Goal: Task Accomplishment & Management: Manage account settings

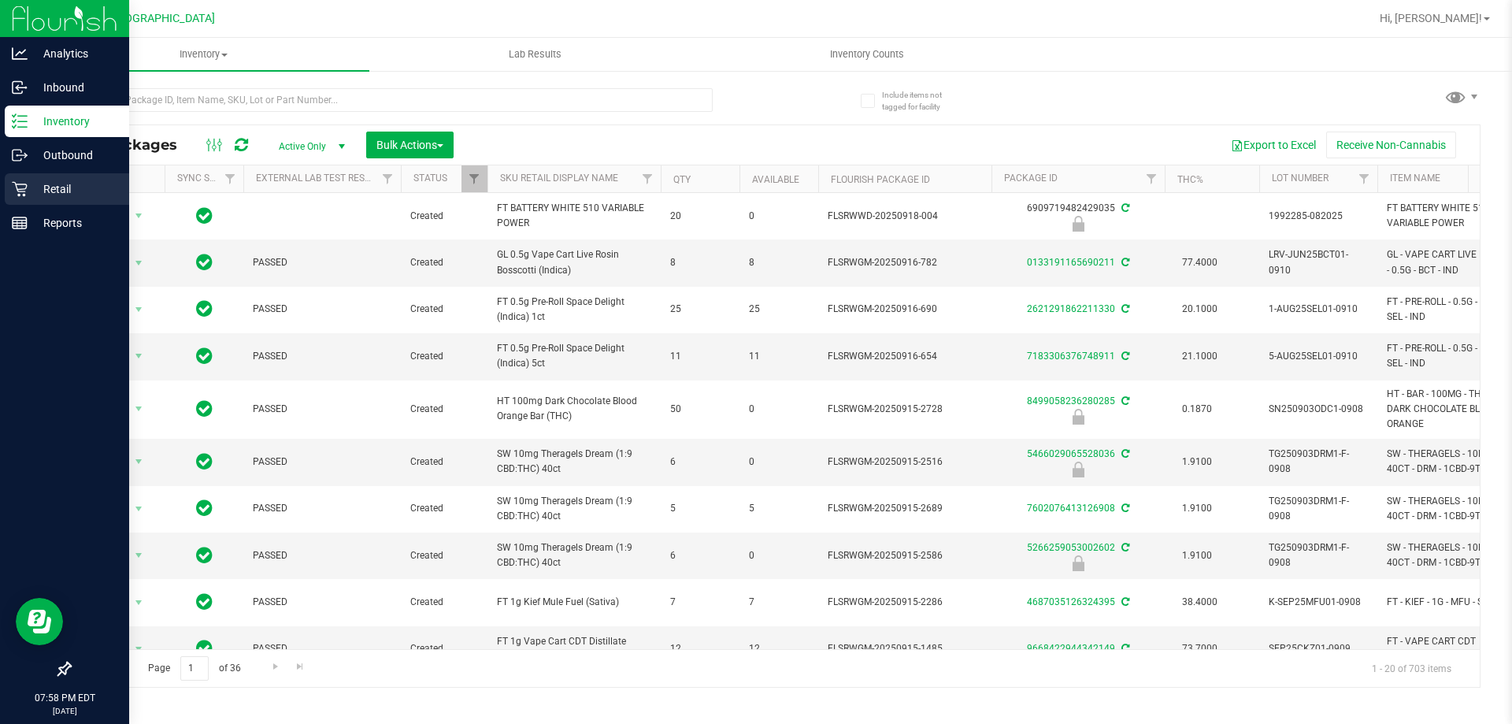
click at [31, 184] on p "Retail" at bounding box center [75, 189] width 95 height 19
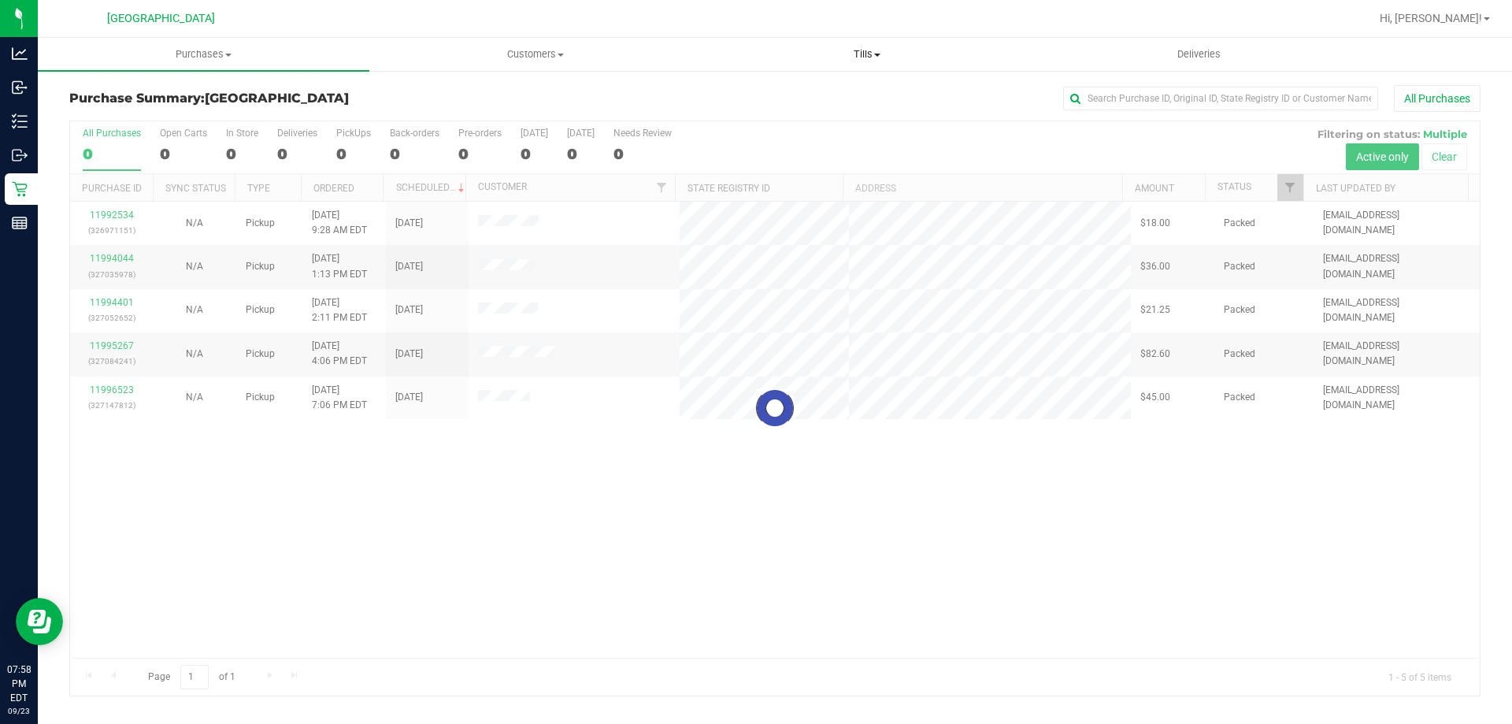
click at [872, 60] on span "Tills" at bounding box center [867, 54] width 330 height 14
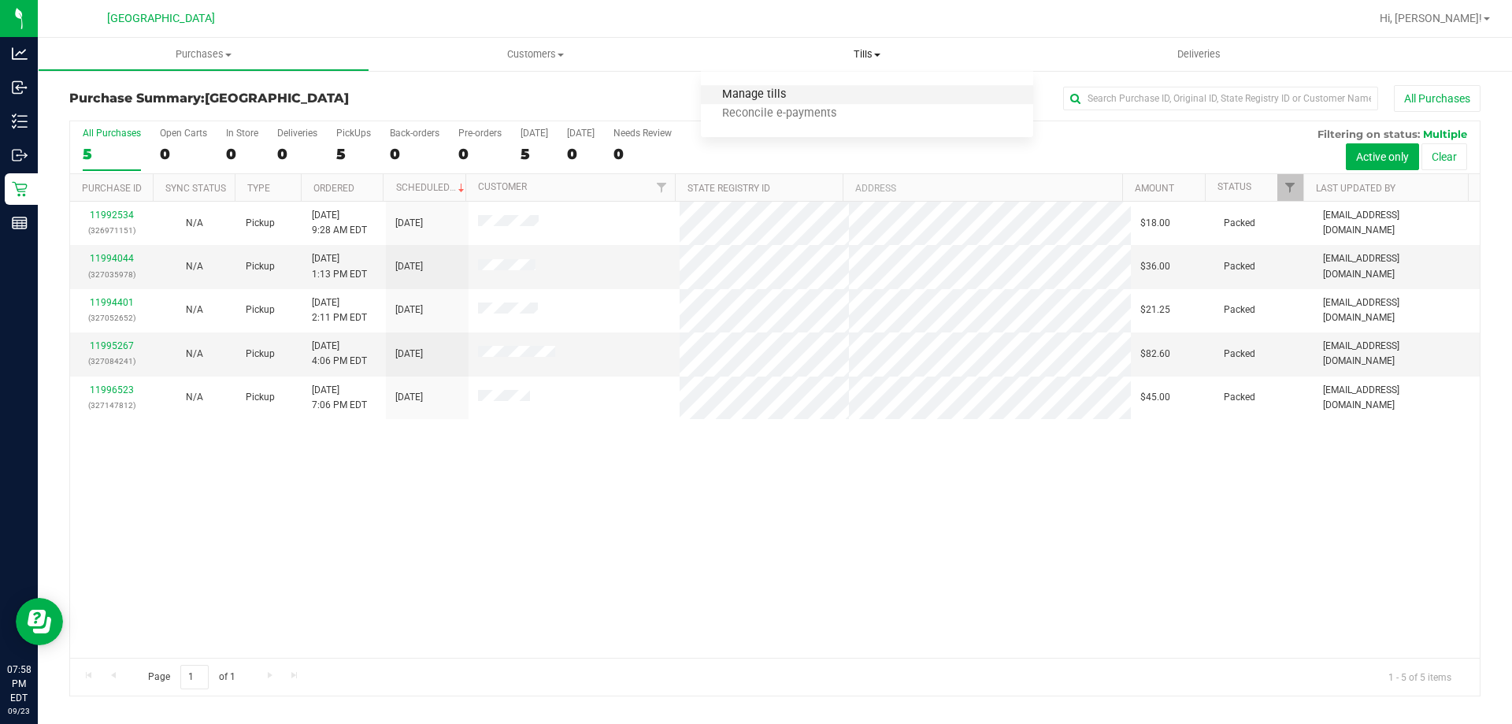
click at [793, 98] on span "Manage tills" at bounding box center [754, 94] width 106 height 13
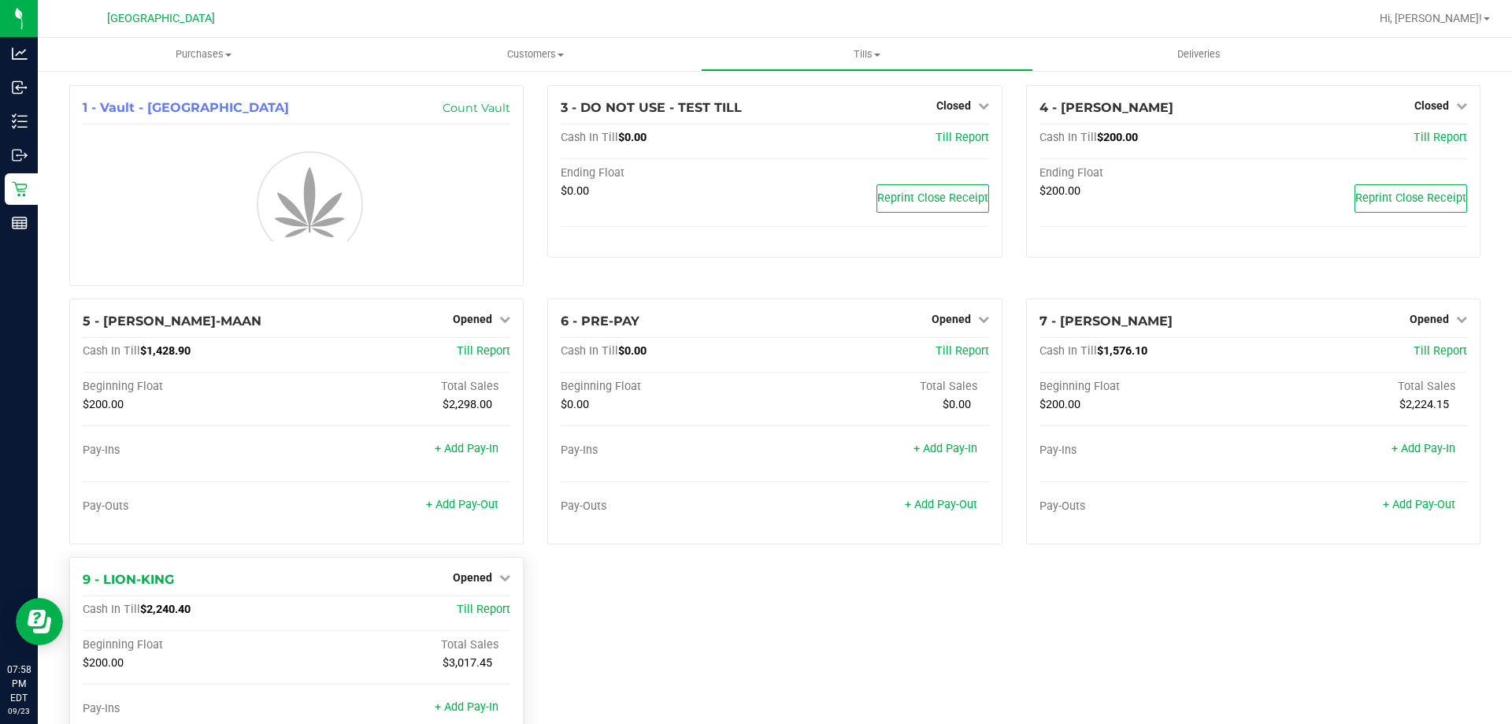
click at [504, 585] on div "Opened" at bounding box center [481, 577] width 57 height 19
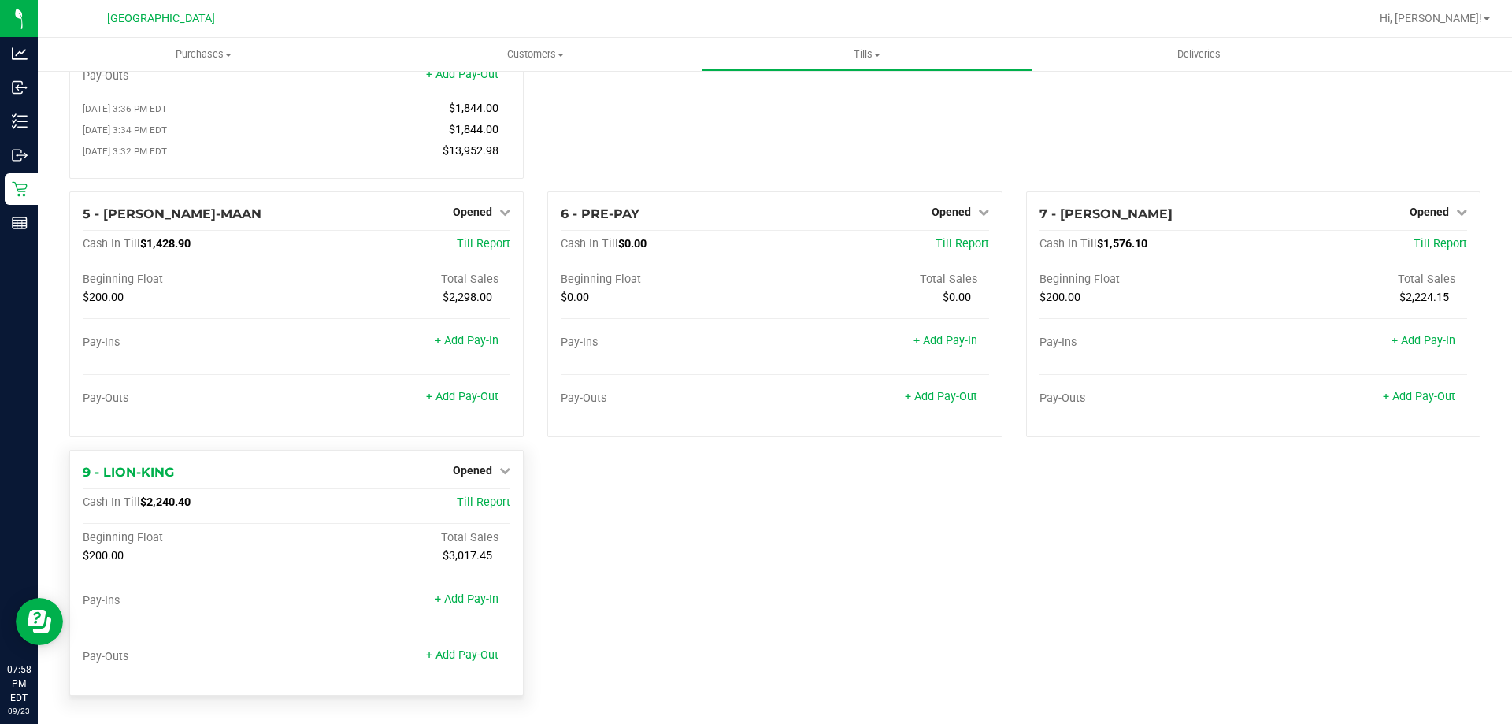
scroll to position [251, 0]
click at [490, 471] on link "Opened" at bounding box center [481, 470] width 57 height 13
click at [480, 503] on link "Close Till" at bounding box center [475, 502] width 43 height 13
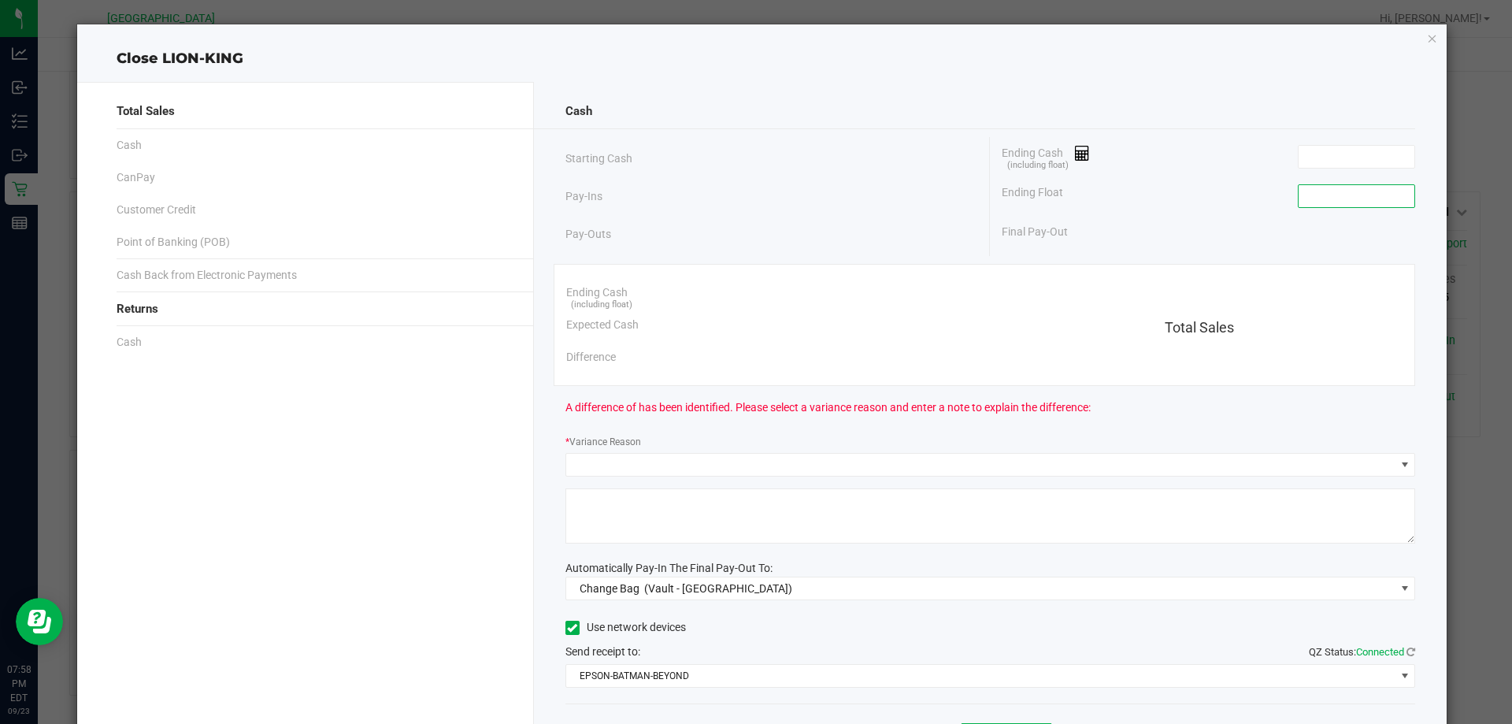
click at [1302, 191] on input at bounding box center [1357, 196] width 116 height 22
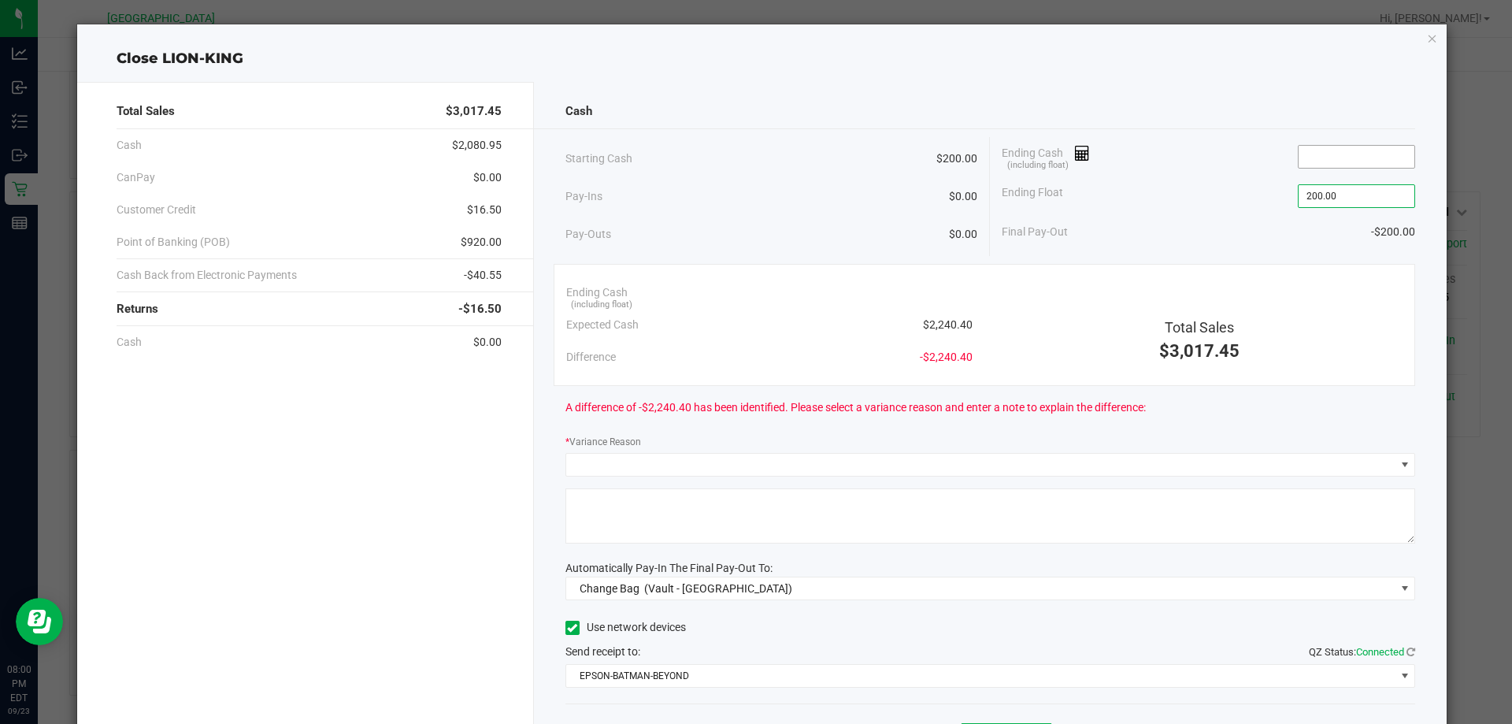
type input "$200.00"
click at [1334, 154] on input at bounding box center [1357, 157] width 116 height 22
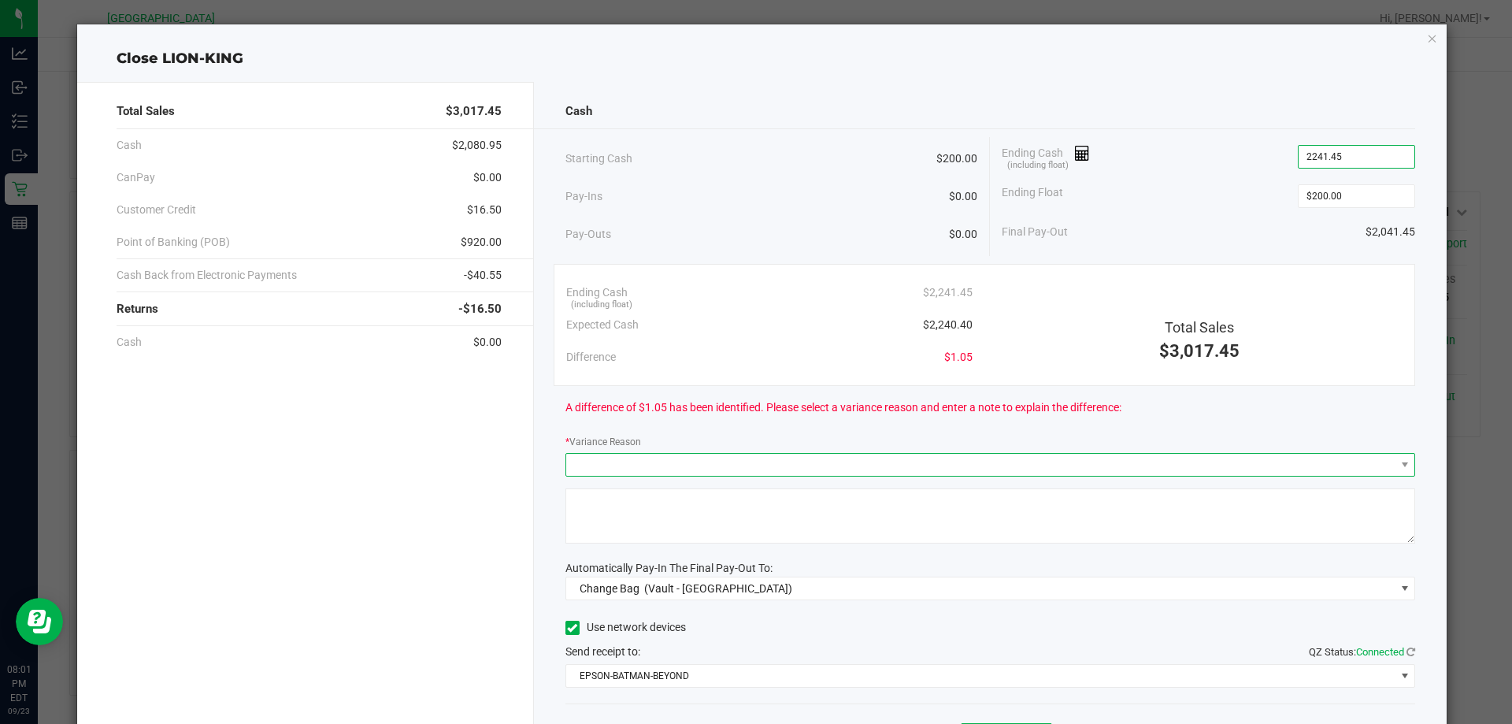
type input "$2,241.45"
click at [856, 468] on span at bounding box center [980, 465] width 829 height 22
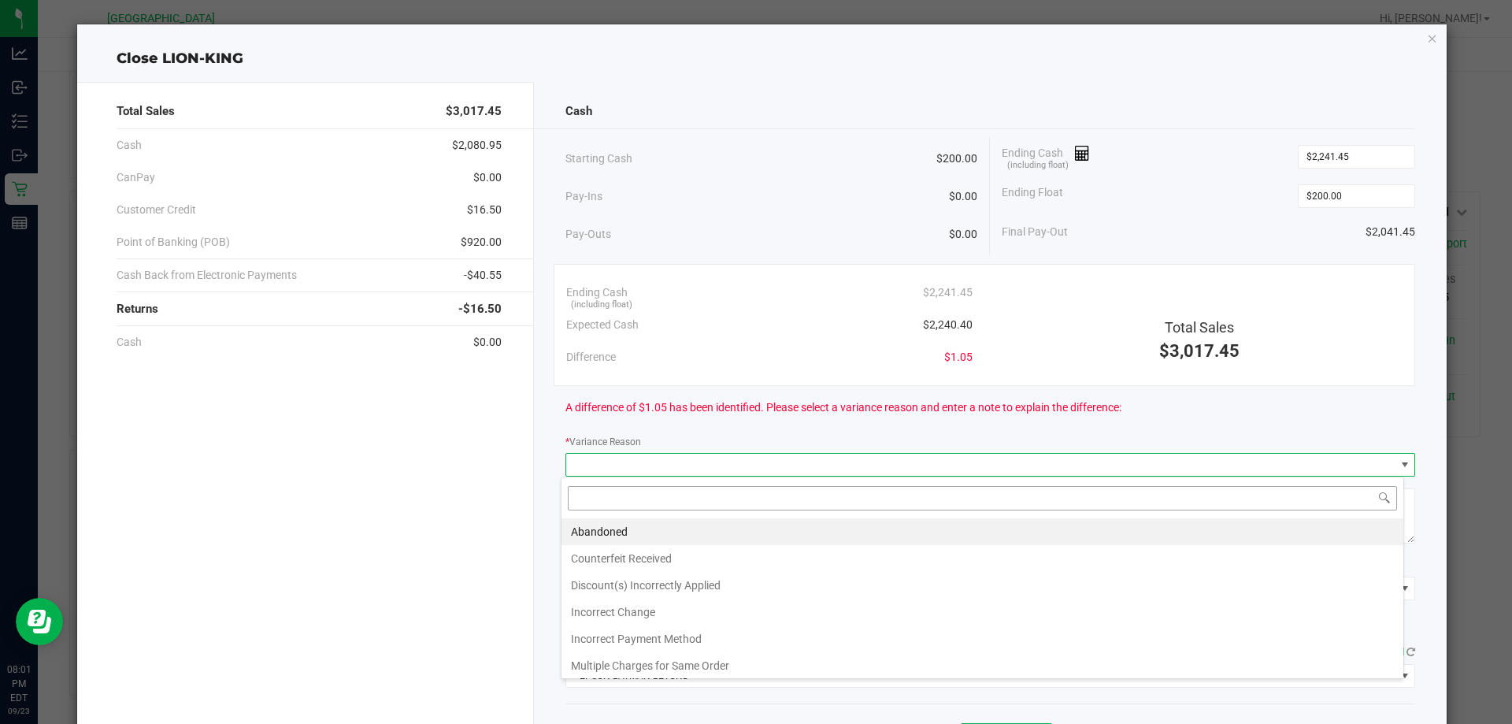
scroll to position [24, 843]
click at [729, 529] on li "Abandoned" at bounding box center [983, 531] width 842 height 27
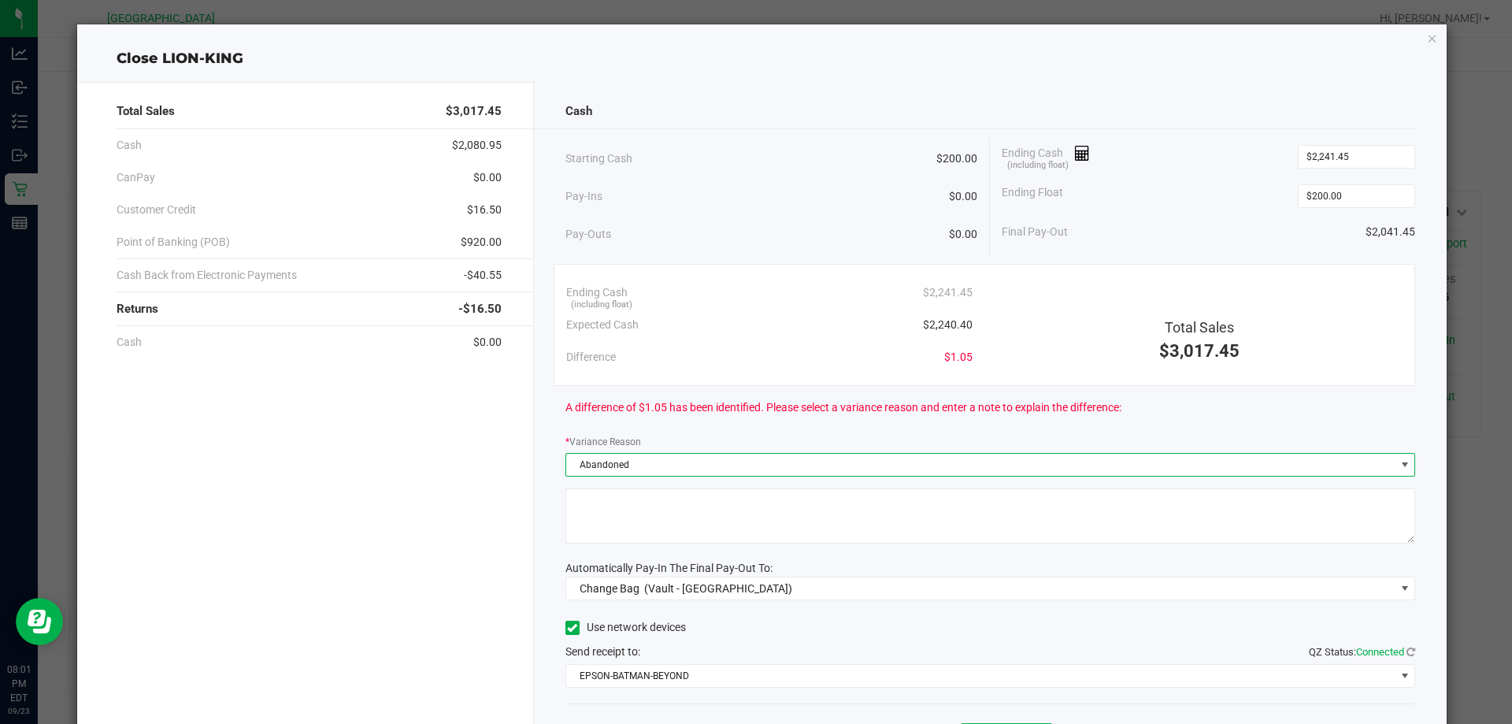
click at [591, 536] on textarea at bounding box center [991, 515] width 851 height 55
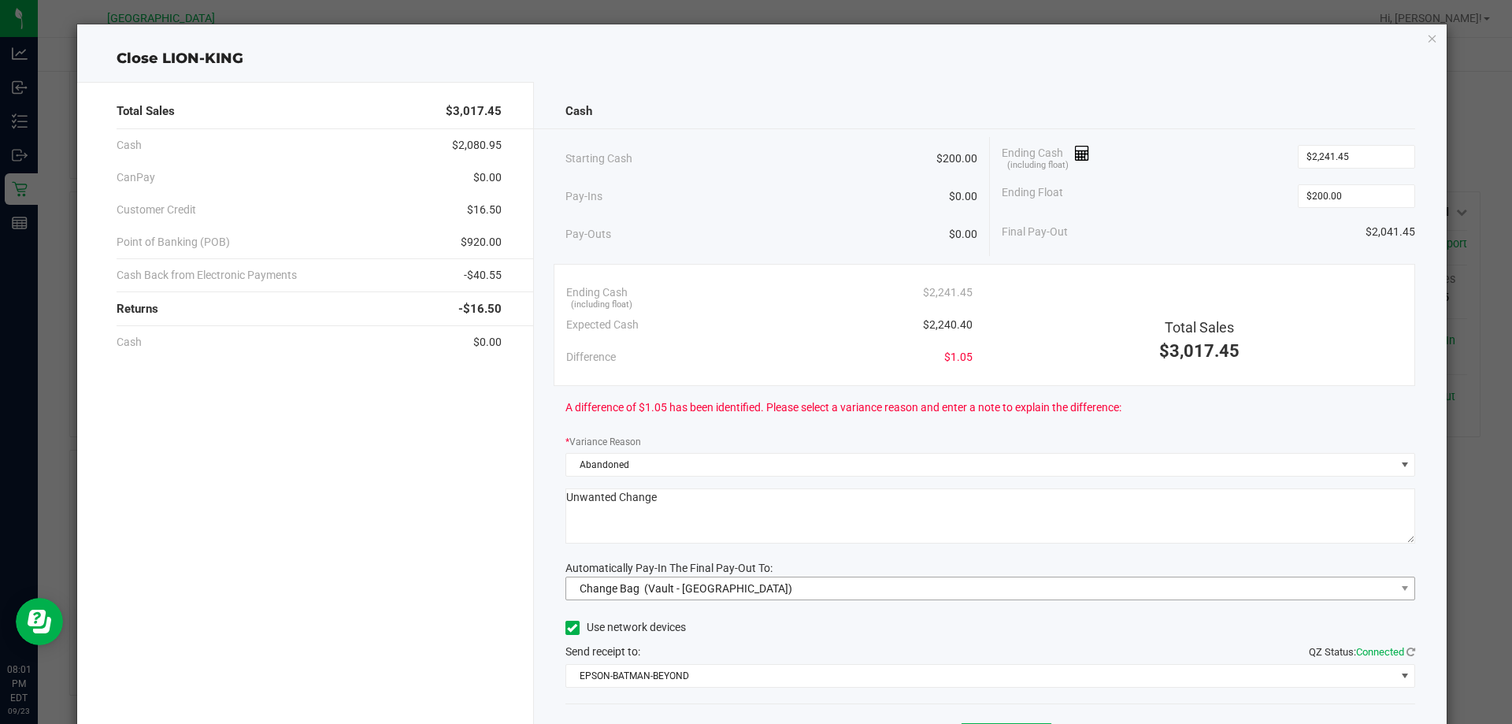
type textarea "Unwanted Change"
click at [799, 584] on span "Change Bag (Vault - [GEOGRAPHIC_DATA])" at bounding box center [980, 588] width 829 height 22
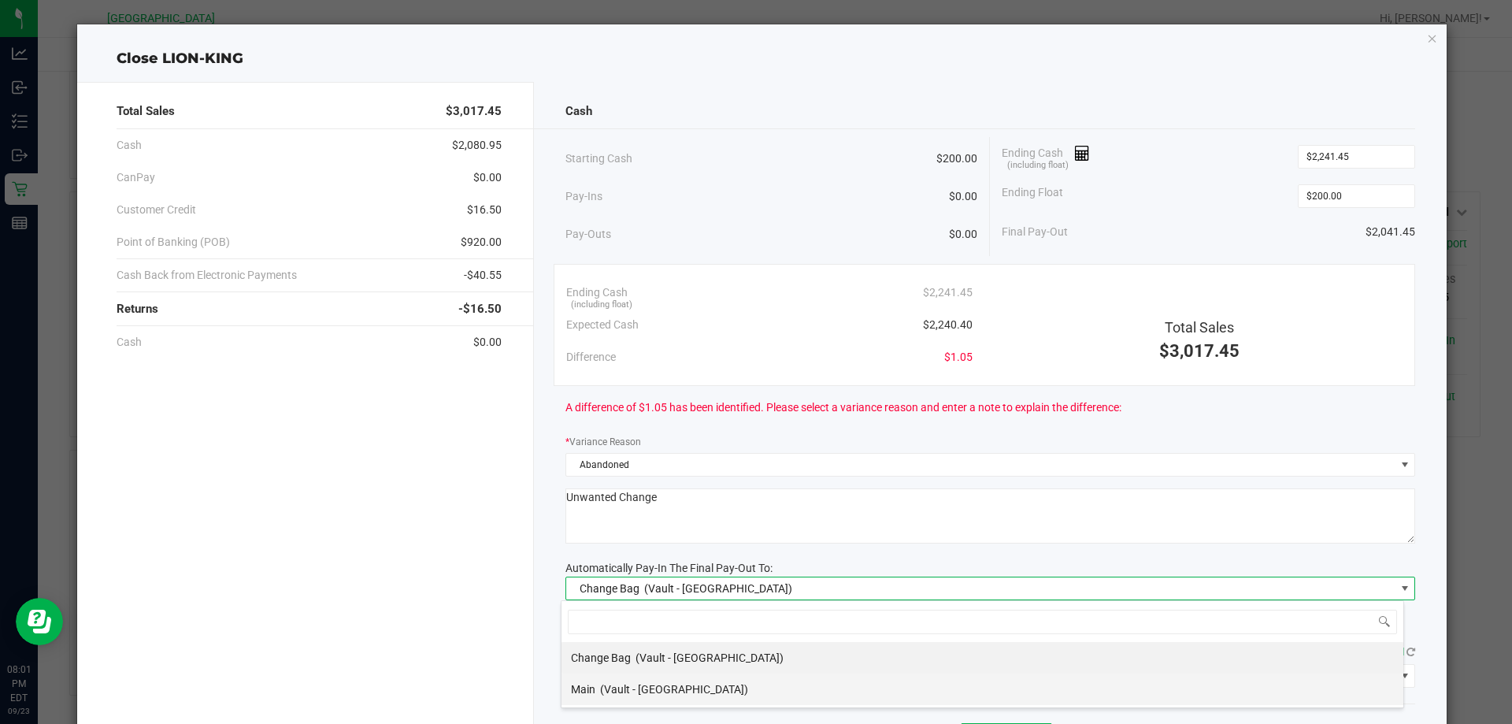
click at [764, 687] on li "Main (Vault - [GEOGRAPHIC_DATA])" at bounding box center [983, 689] width 842 height 32
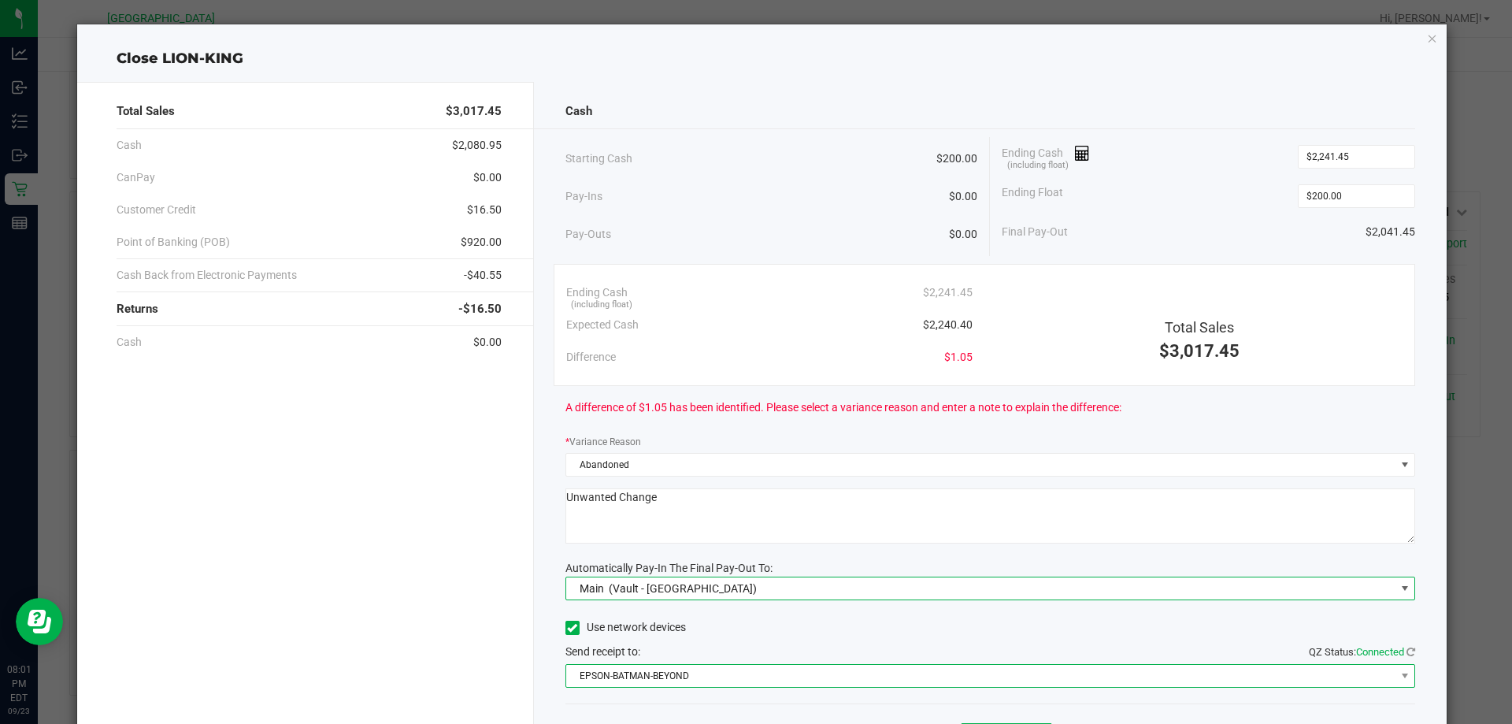
click at [682, 673] on span "EPSON-BATMAN-BEYOND" at bounding box center [980, 676] width 829 height 22
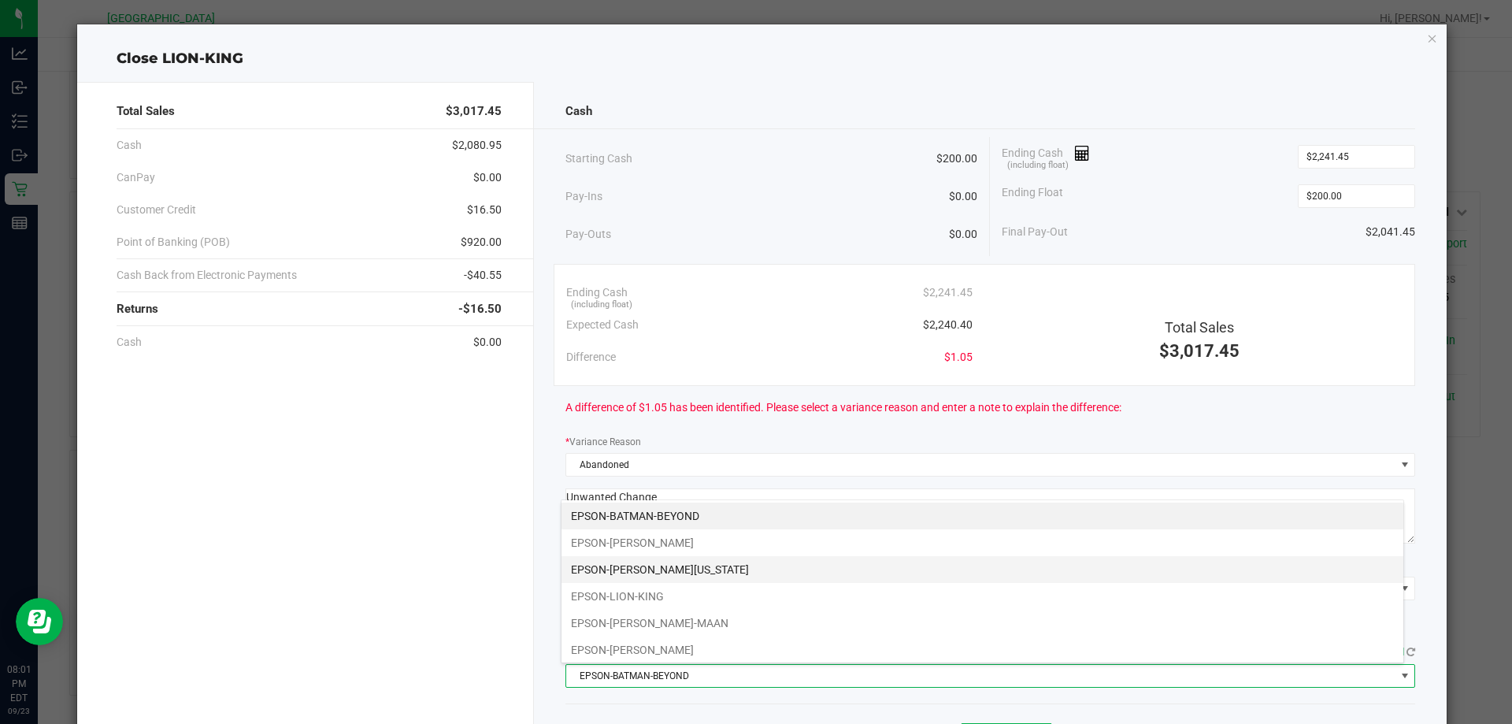
click at [694, 566] on li "EPSON-[PERSON_NAME][US_STATE]" at bounding box center [983, 569] width 842 height 27
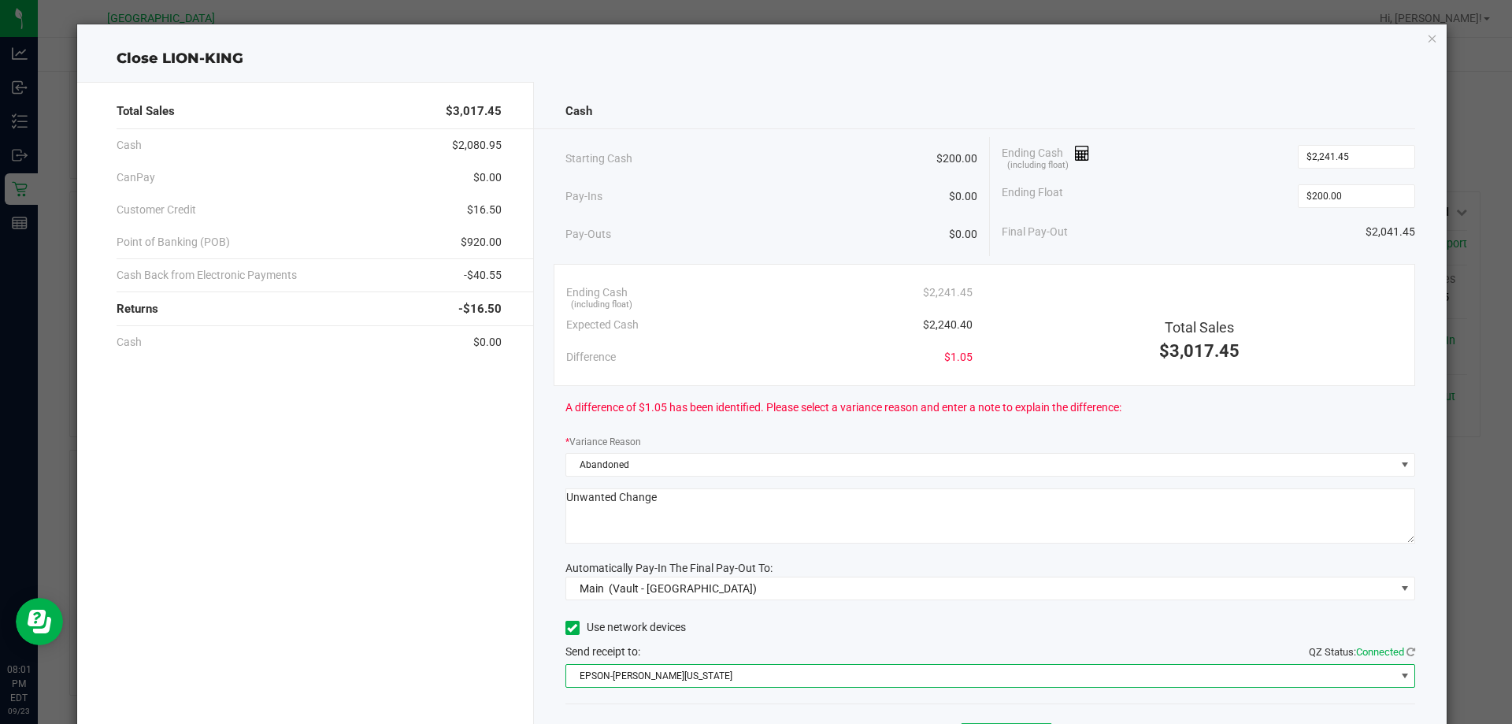
scroll to position [92, 0]
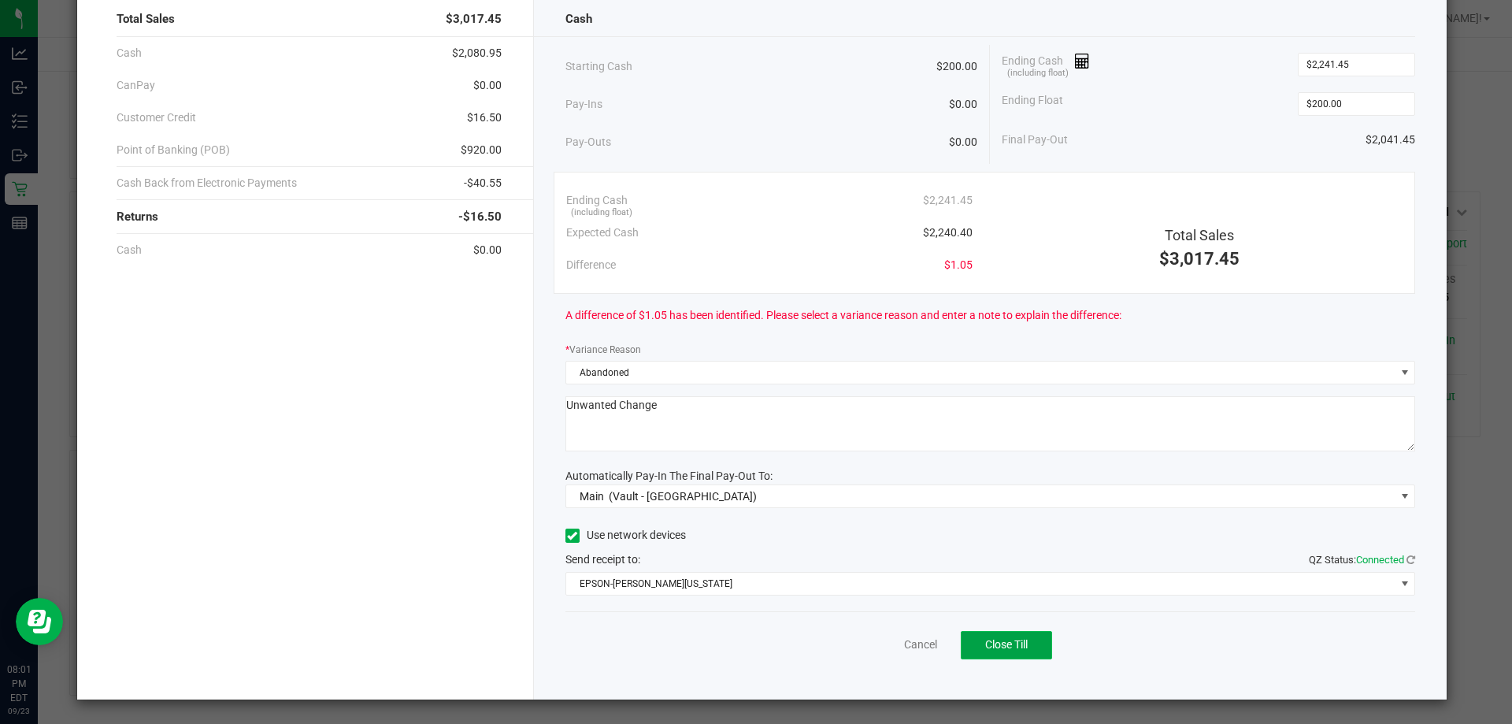
click at [1014, 644] on span "Close Till" at bounding box center [1006, 644] width 43 height 13
click at [886, 644] on link "Dismiss" at bounding box center [886, 644] width 38 height 17
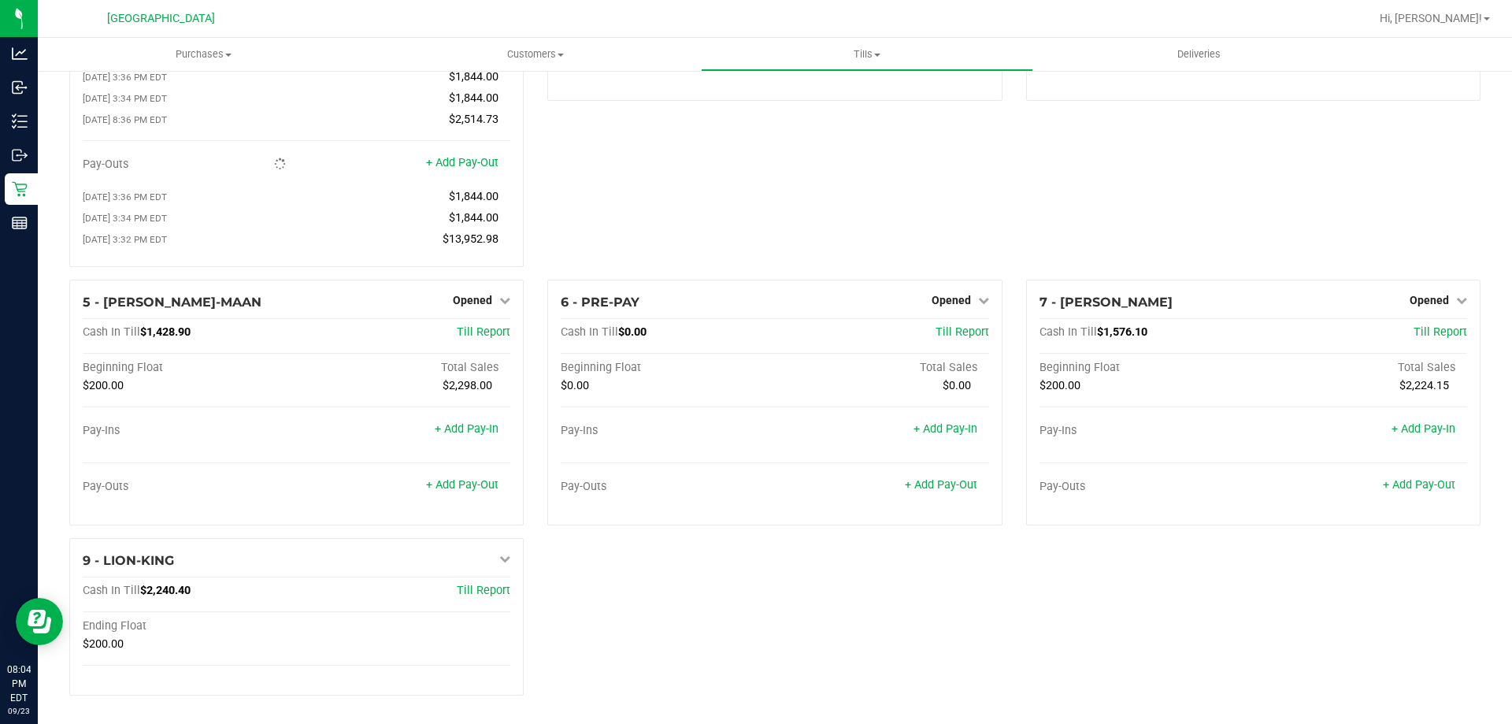
scroll to position [177, 0]
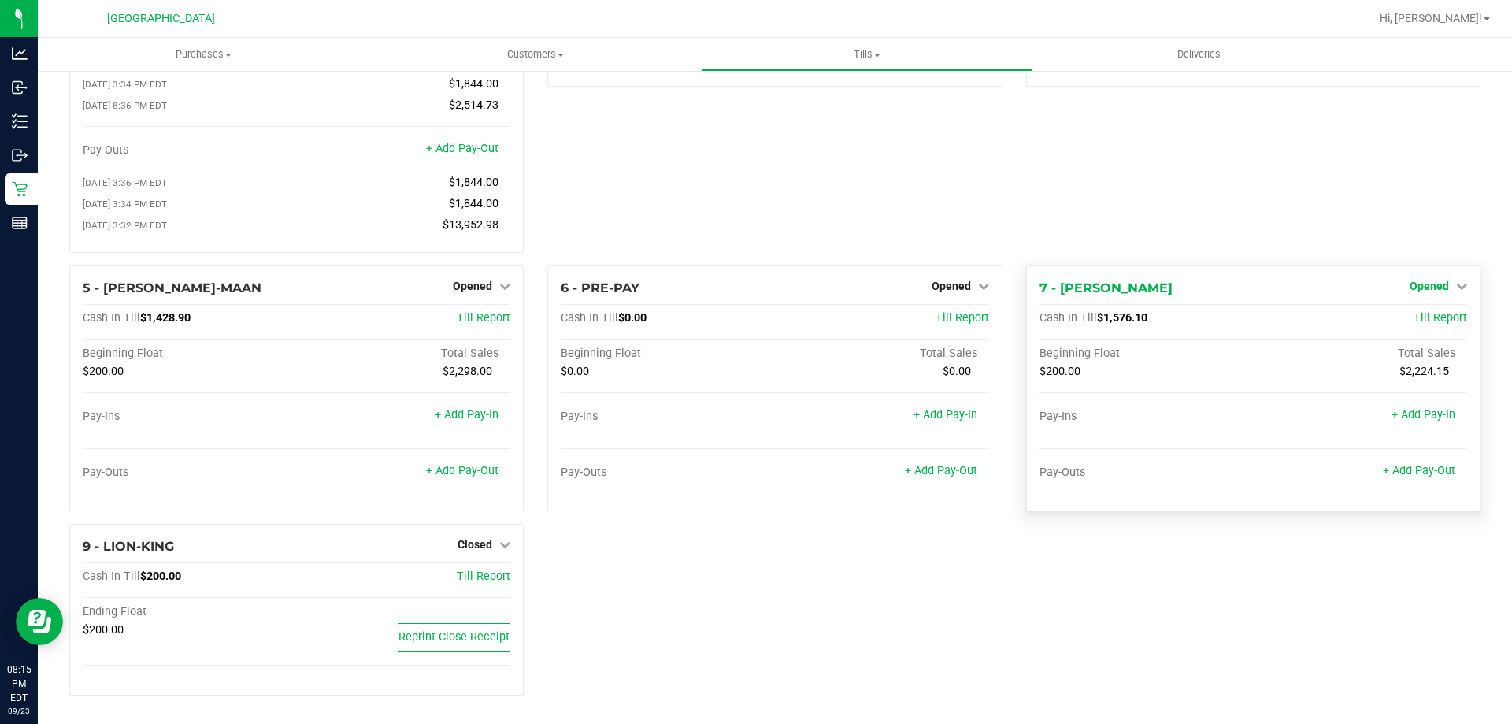
click at [1454, 291] on link "Opened" at bounding box center [1438, 286] width 57 height 13
click at [1443, 316] on div "Close Till" at bounding box center [1431, 319] width 117 height 20
click at [1423, 318] on link "Close Till" at bounding box center [1431, 318] width 43 height 13
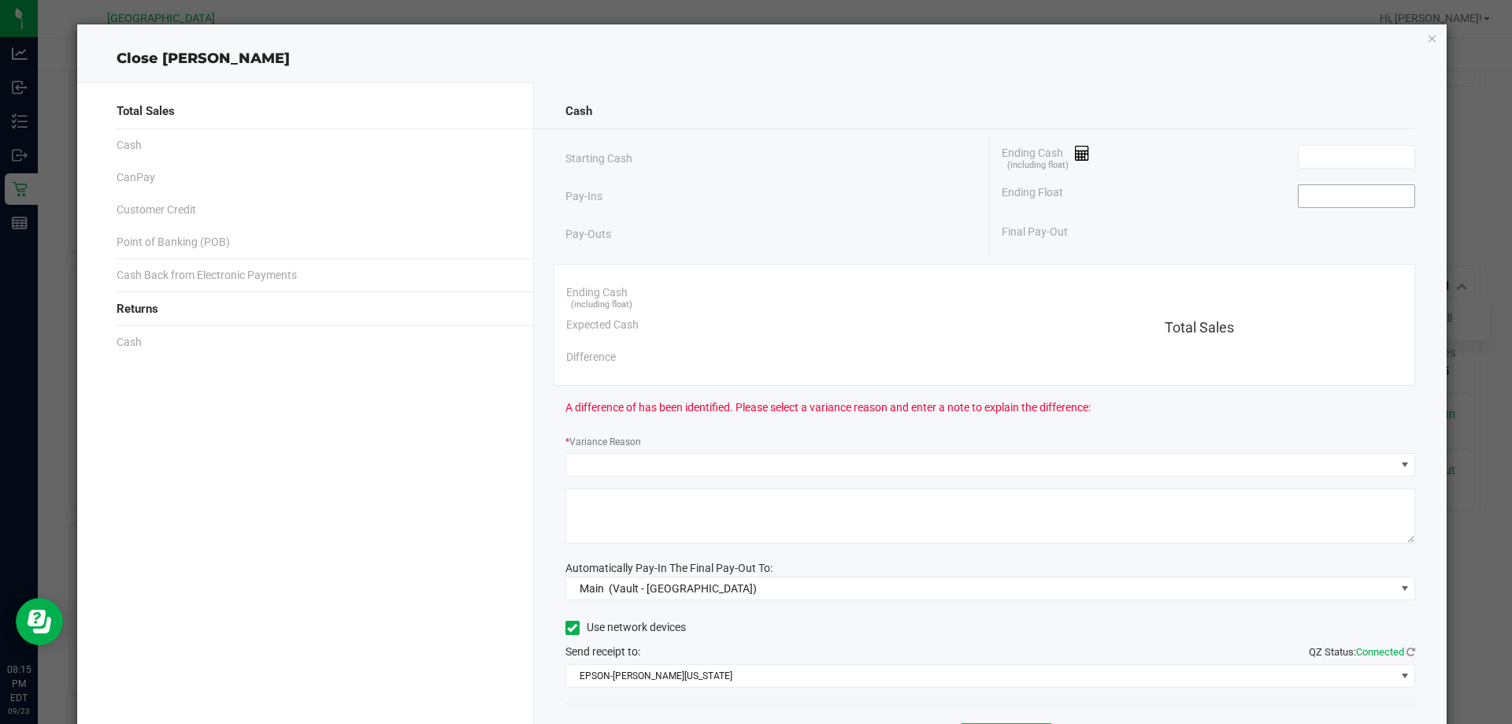
click at [1301, 194] on input at bounding box center [1357, 196] width 116 height 22
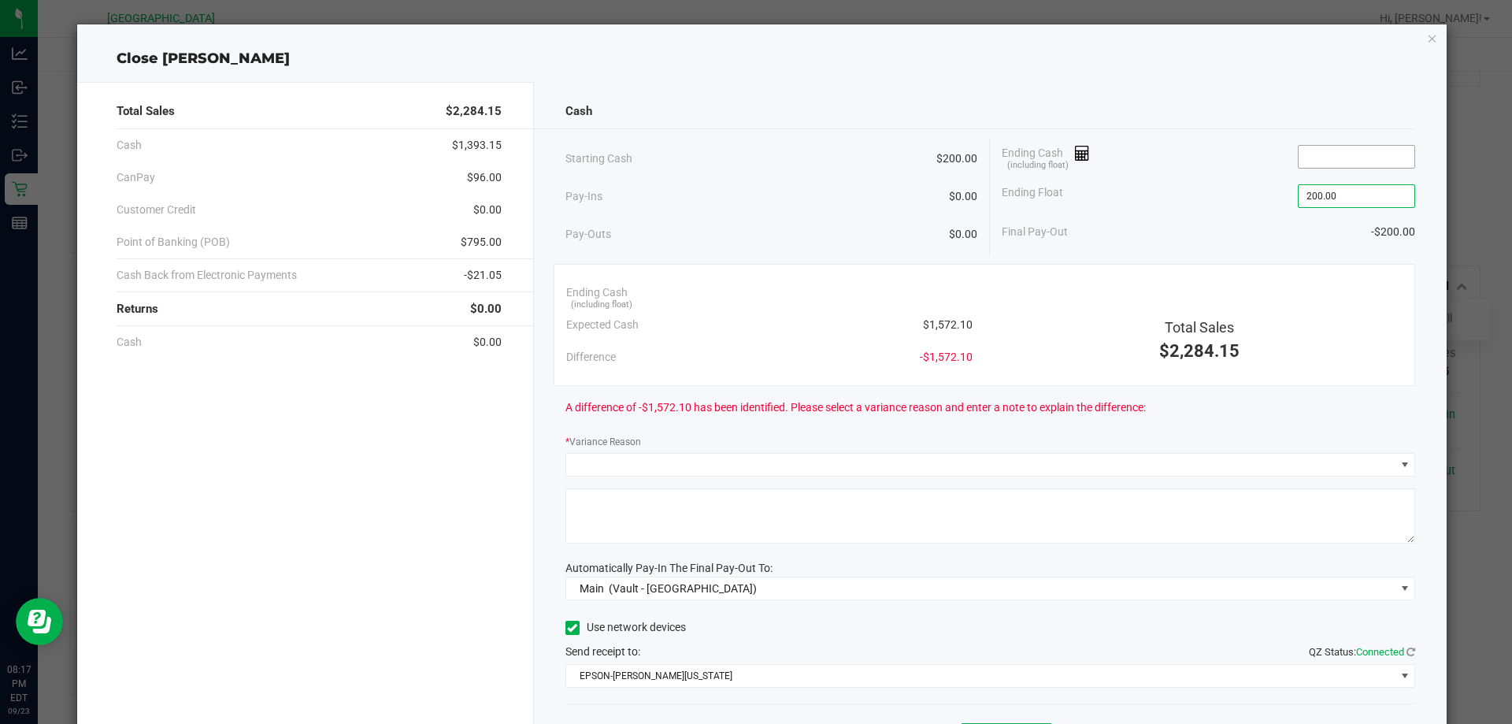
type input "$200.00"
click at [1334, 156] on input at bounding box center [1357, 157] width 116 height 22
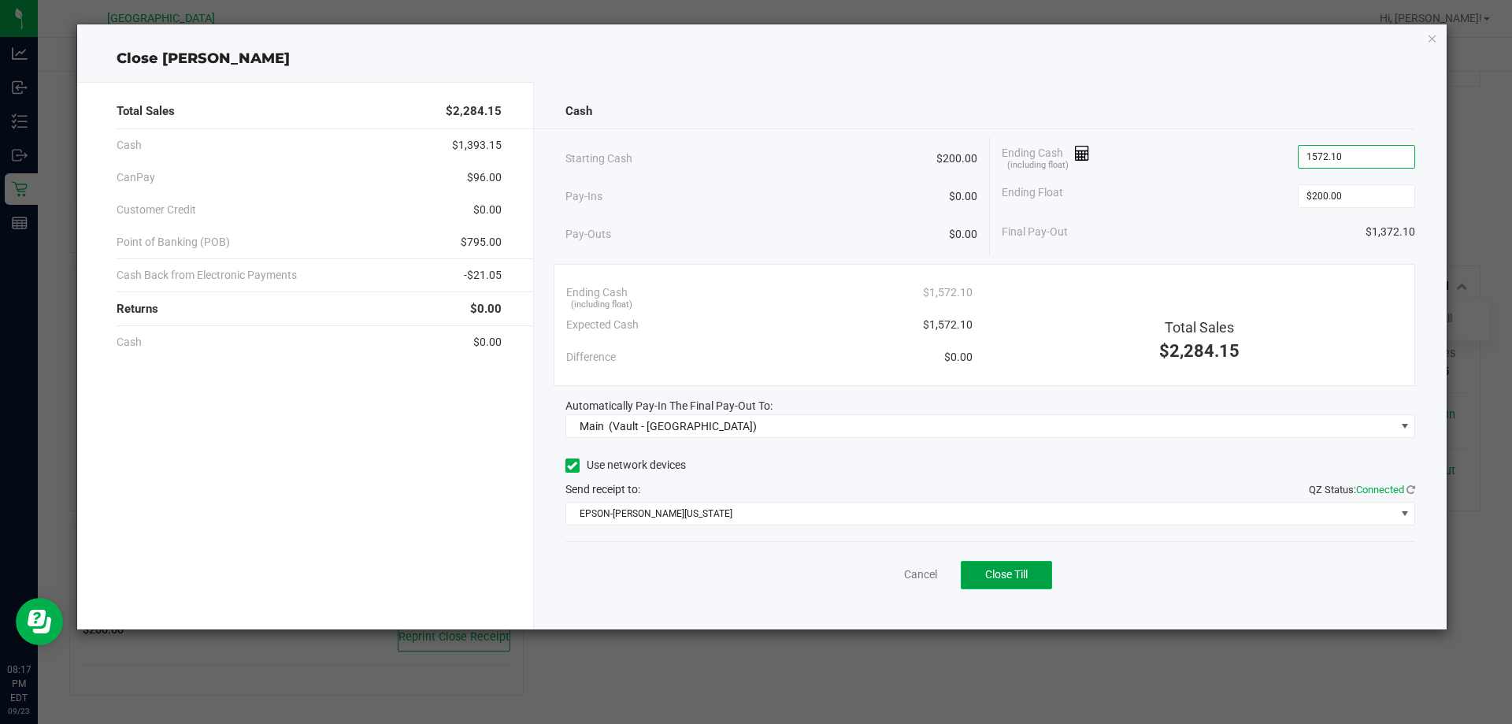
type input "$1,572.10"
click at [1028, 578] on span "Close Till" at bounding box center [1006, 574] width 43 height 13
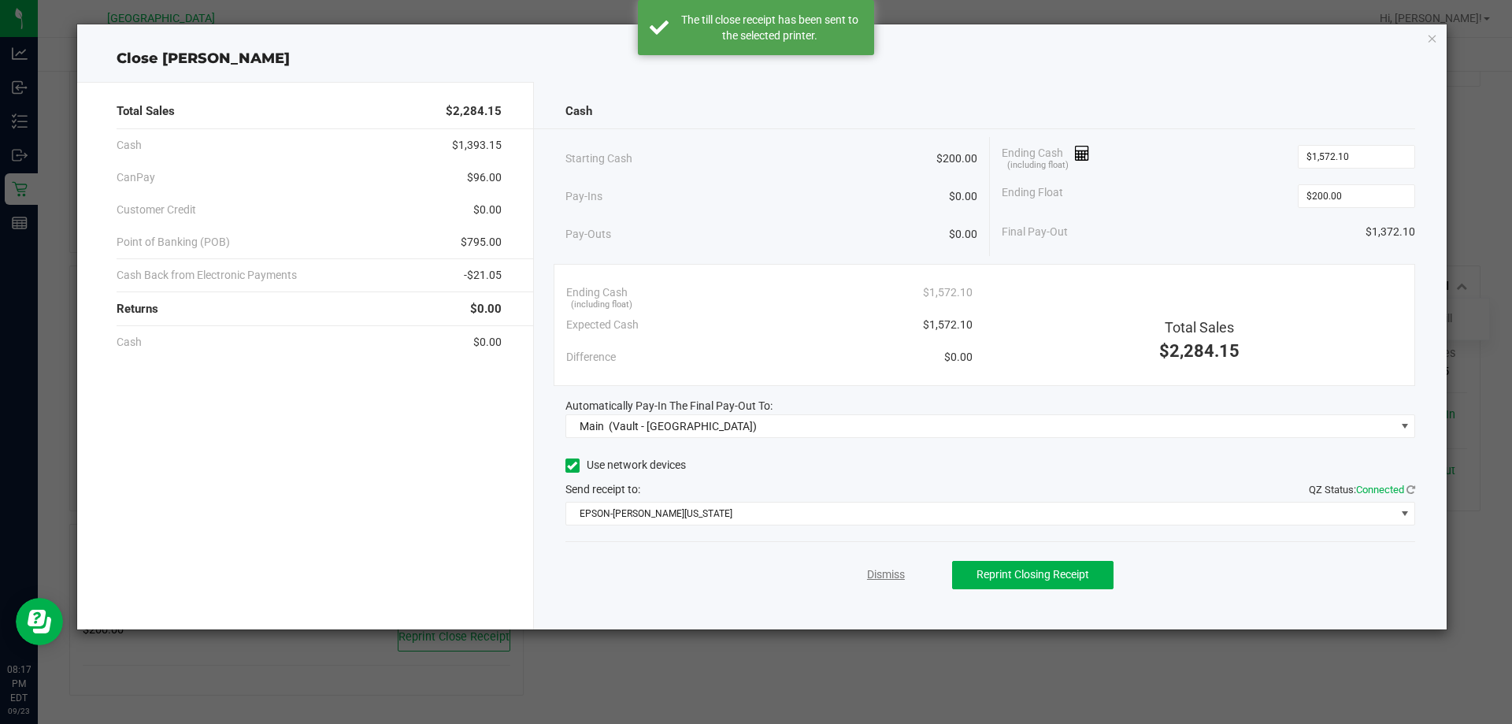
click at [886, 573] on link "Dismiss" at bounding box center [886, 574] width 38 height 17
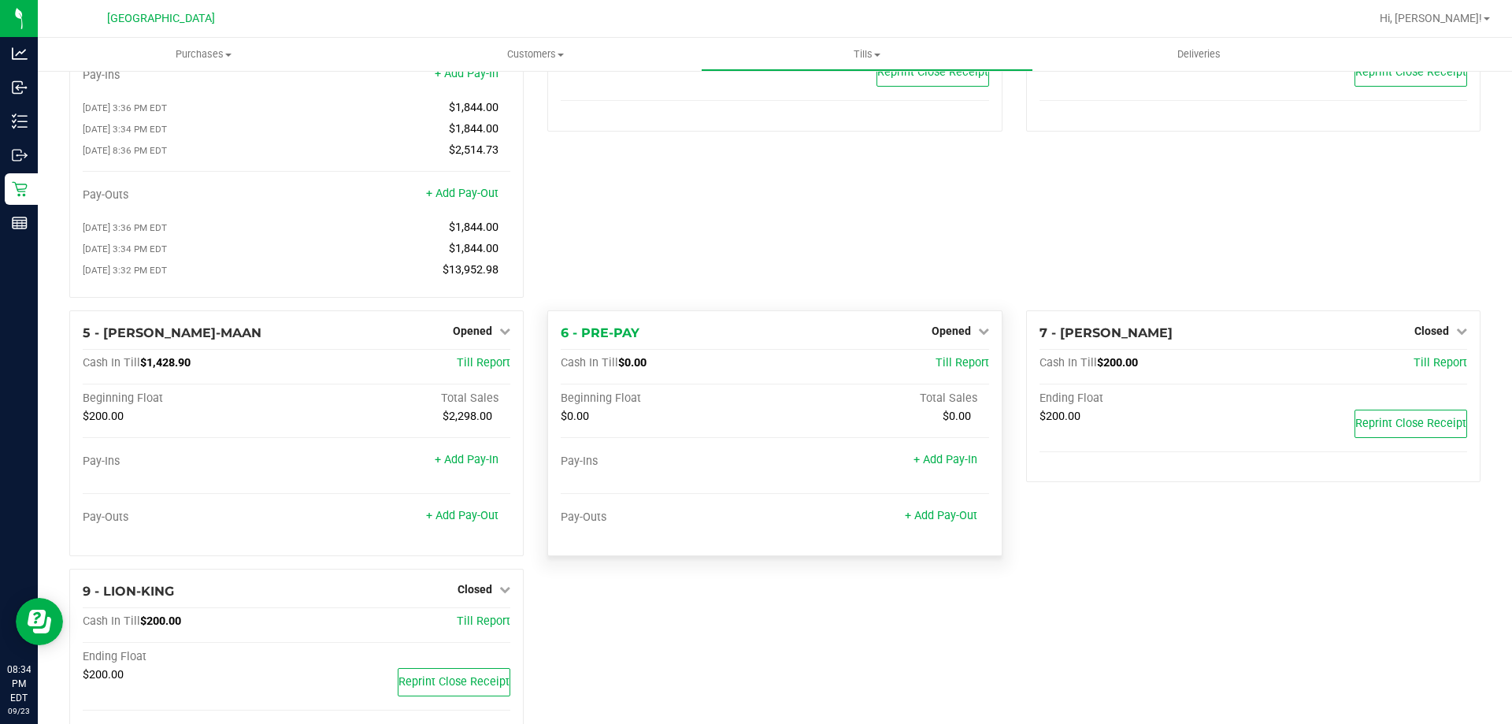
scroll to position [98, 0]
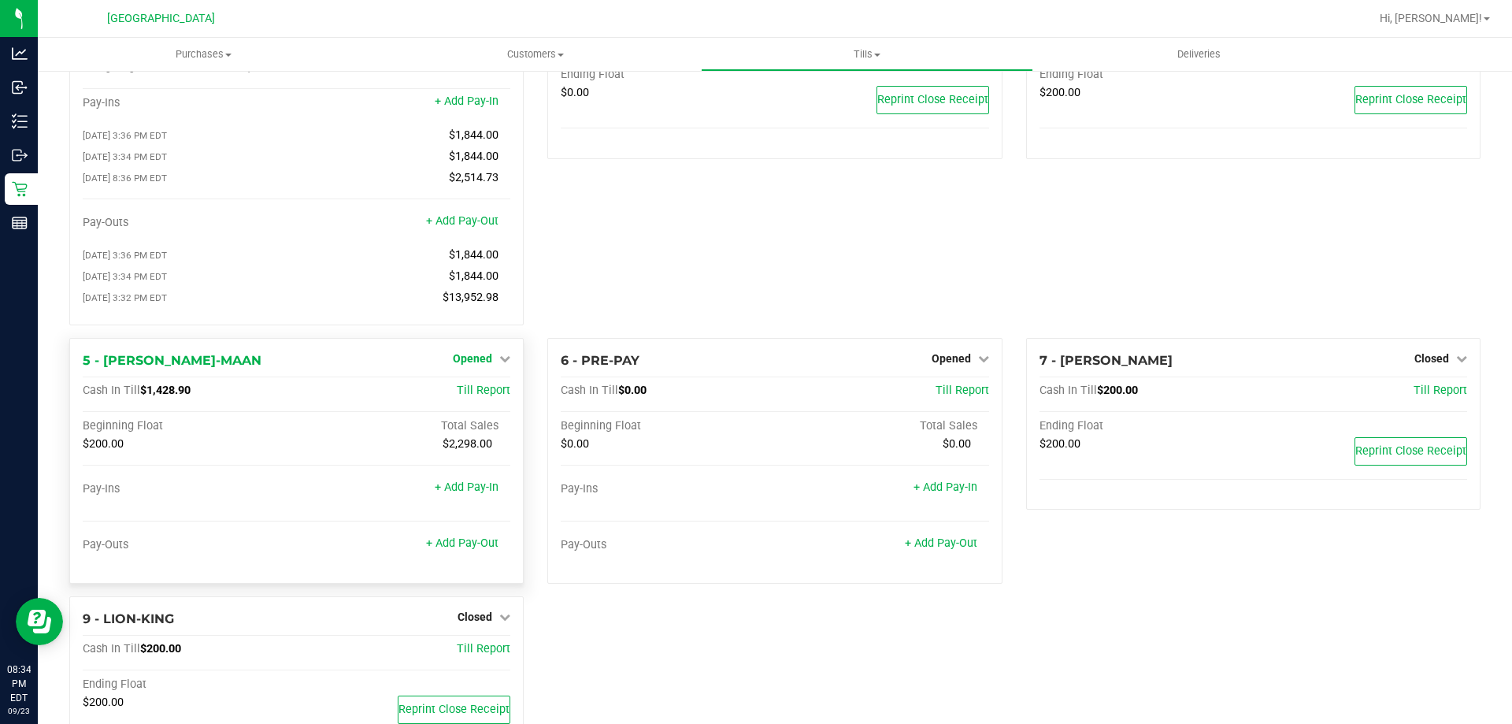
click at [487, 365] on span "Opened" at bounding box center [472, 358] width 39 height 13
click at [472, 397] on link "Close Till" at bounding box center [475, 390] width 43 height 13
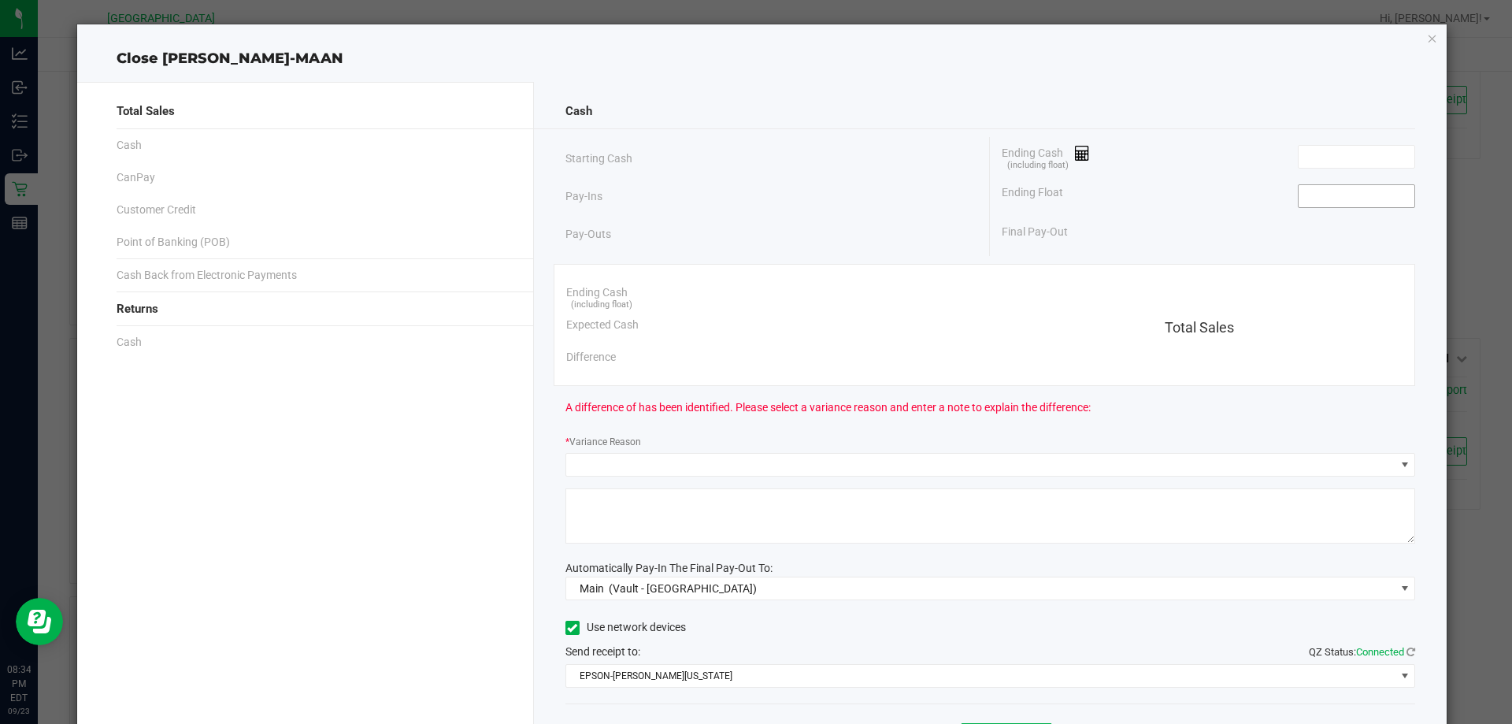
click at [1327, 205] on input at bounding box center [1357, 196] width 116 height 22
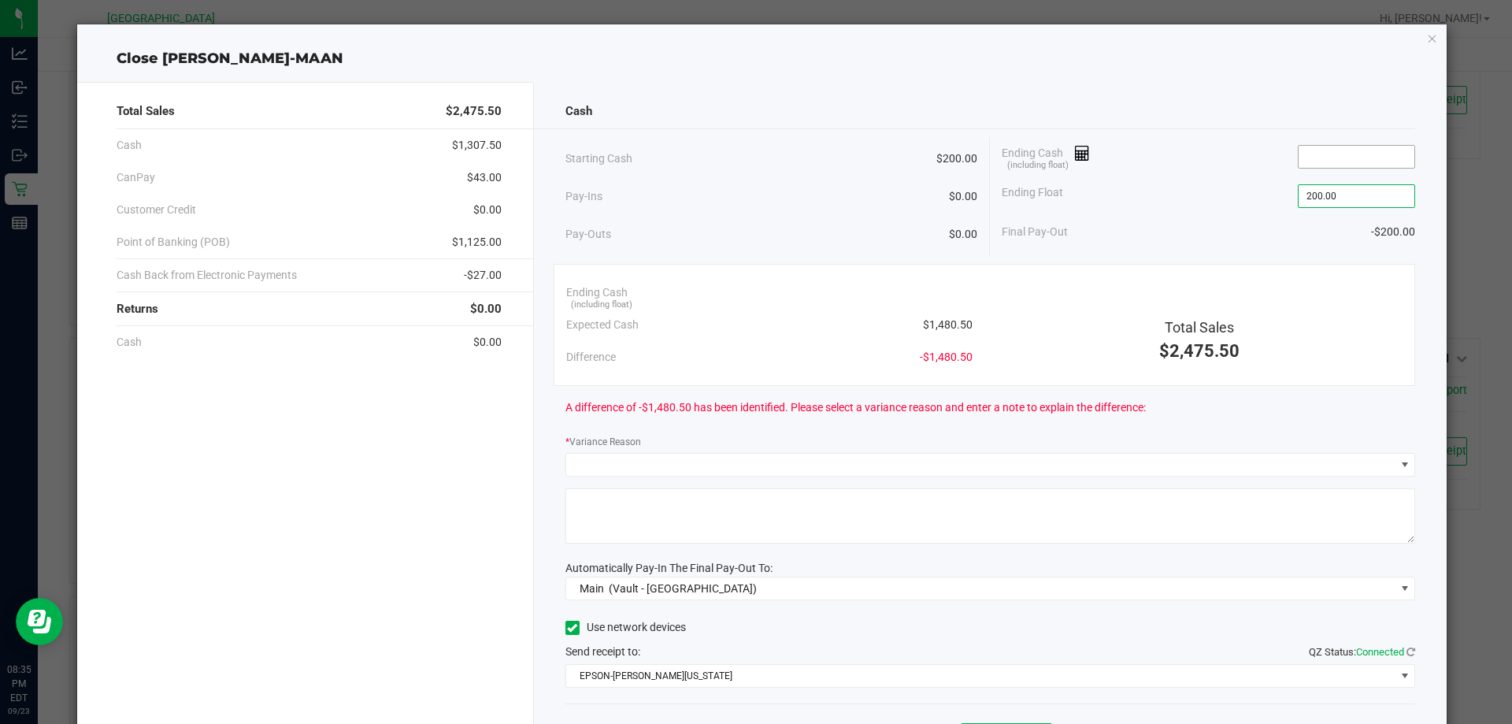
type input "$200.00"
click at [1299, 164] on input at bounding box center [1357, 157] width 116 height 22
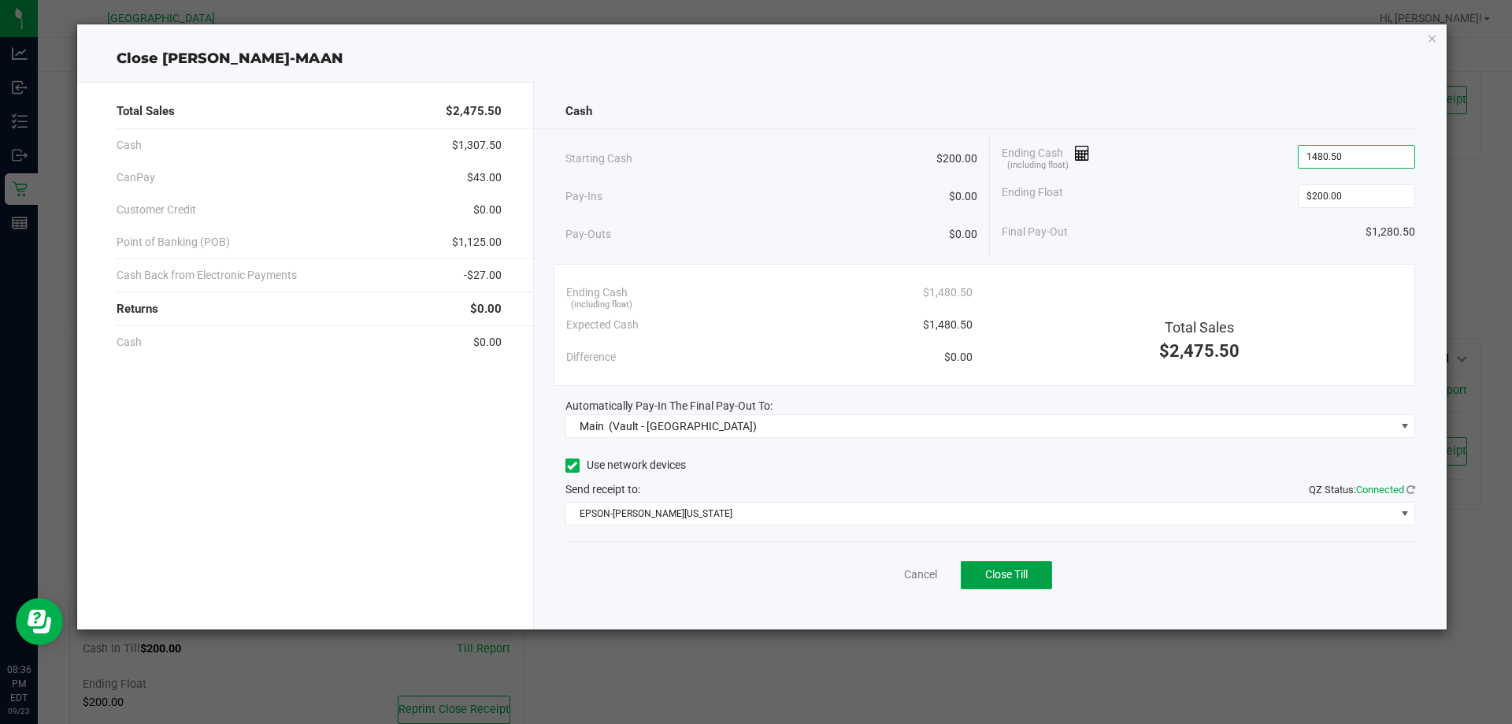
type input "$1,480.50"
click at [1026, 576] on span "Close Till" at bounding box center [1006, 574] width 43 height 13
click at [899, 575] on link "Dismiss" at bounding box center [886, 574] width 38 height 17
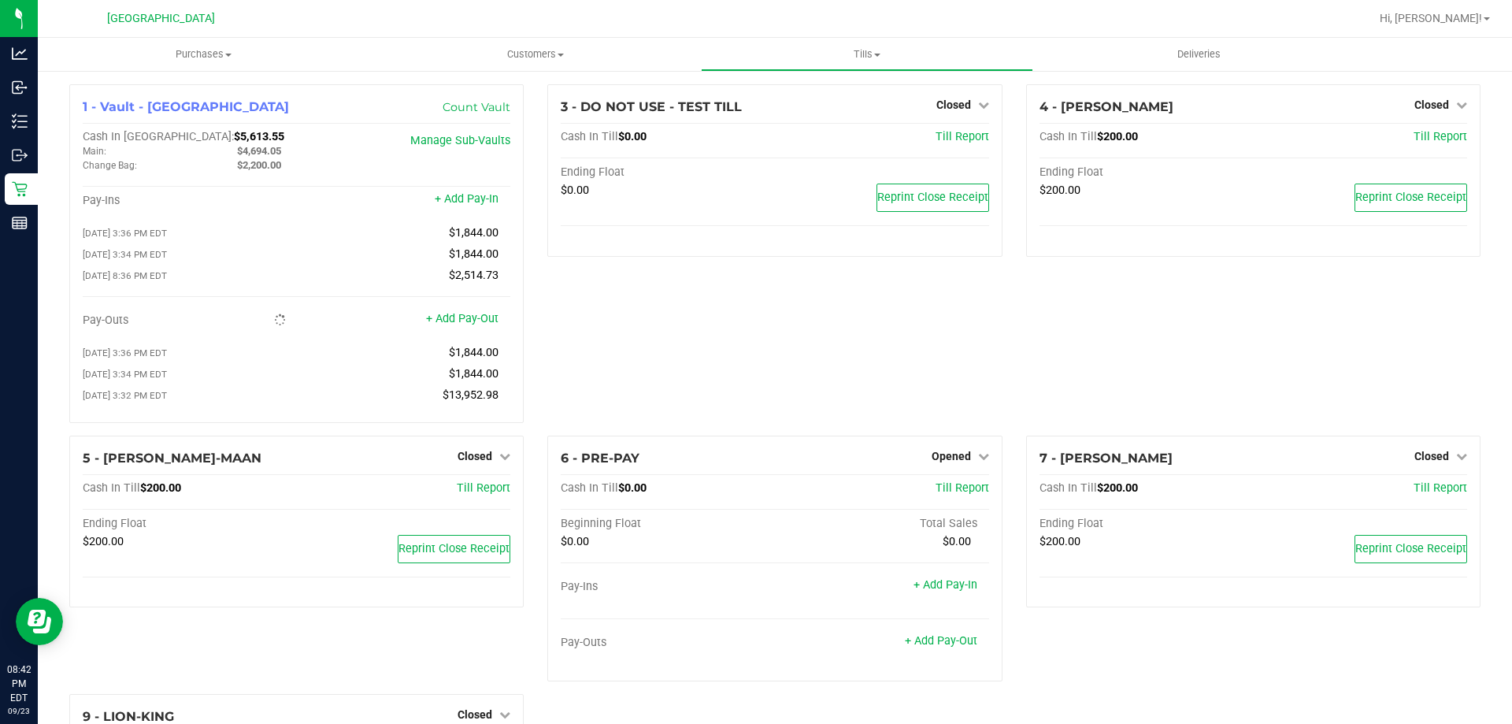
scroll to position [0, 0]
click at [958, 458] on span "Opened" at bounding box center [951, 457] width 39 height 13
click at [946, 495] on link "Close Till" at bounding box center [953, 489] width 43 height 13
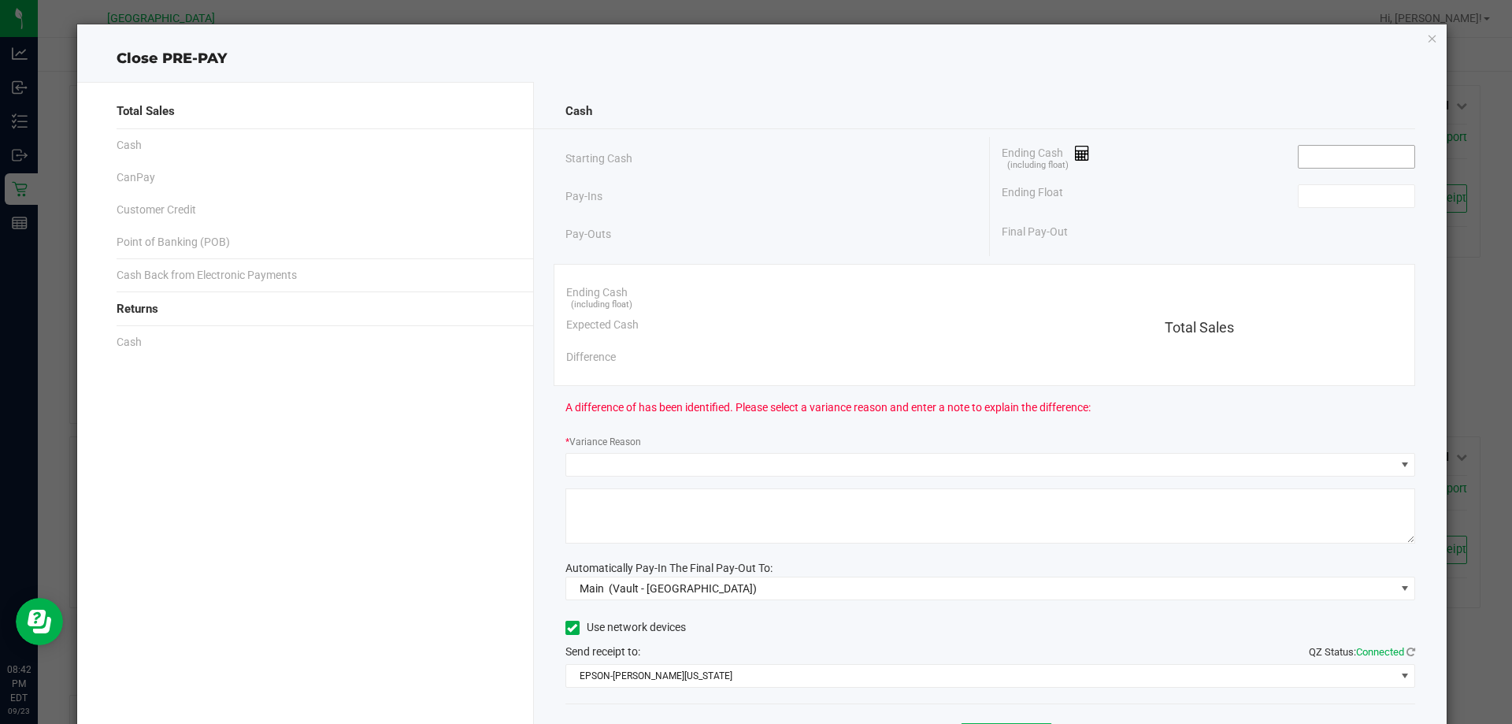
click at [1313, 155] on input at bounding box center [1357, 157] width 116 height 22
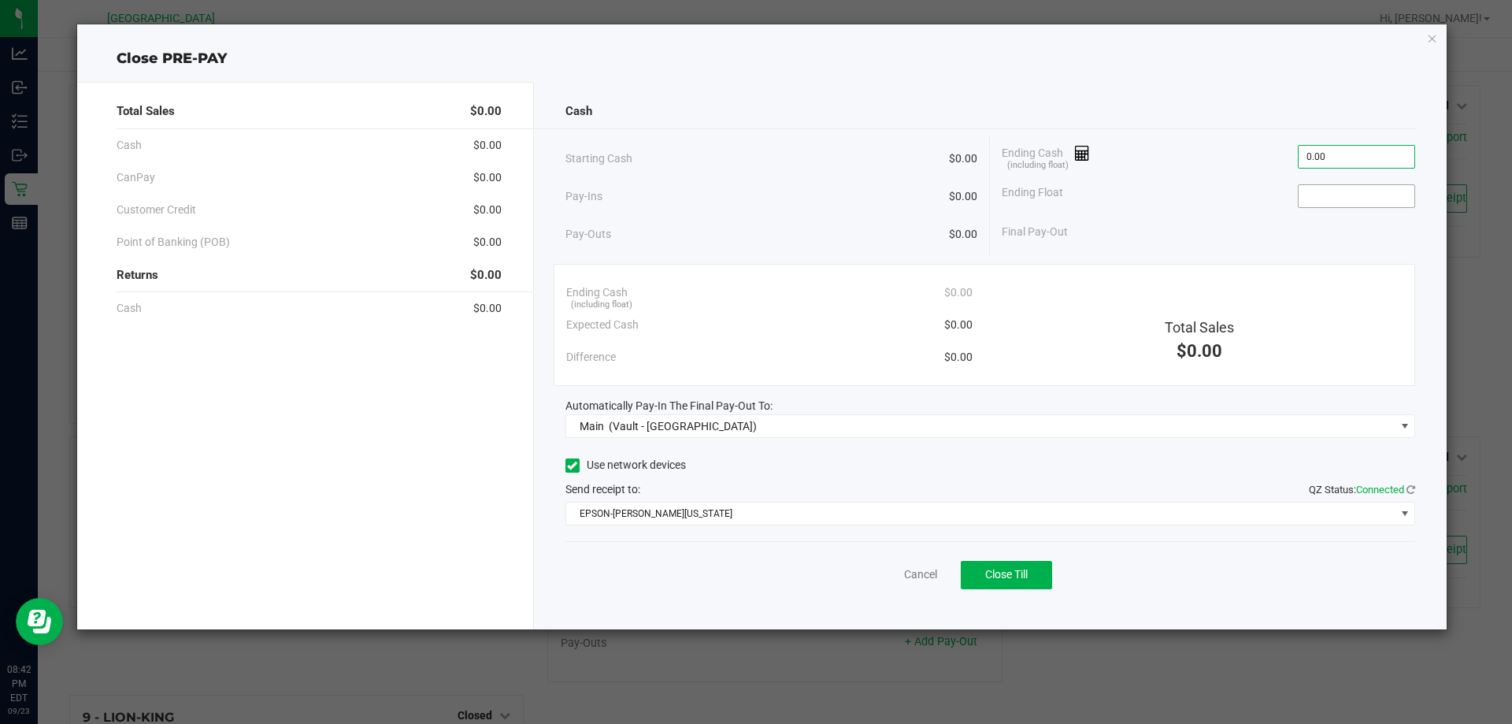
type input "$0.00"
click at [1304, 187] on input at bounding box center [1357, 196] width 116 height 22
type input "$0.00"
click at [1013, 580] on span "Close Till" at bounding box center [1006, 574] width 43 height 13
click at [898, 579] on link "Dismiss" at bounding box center [886, 574] width 38 height 17
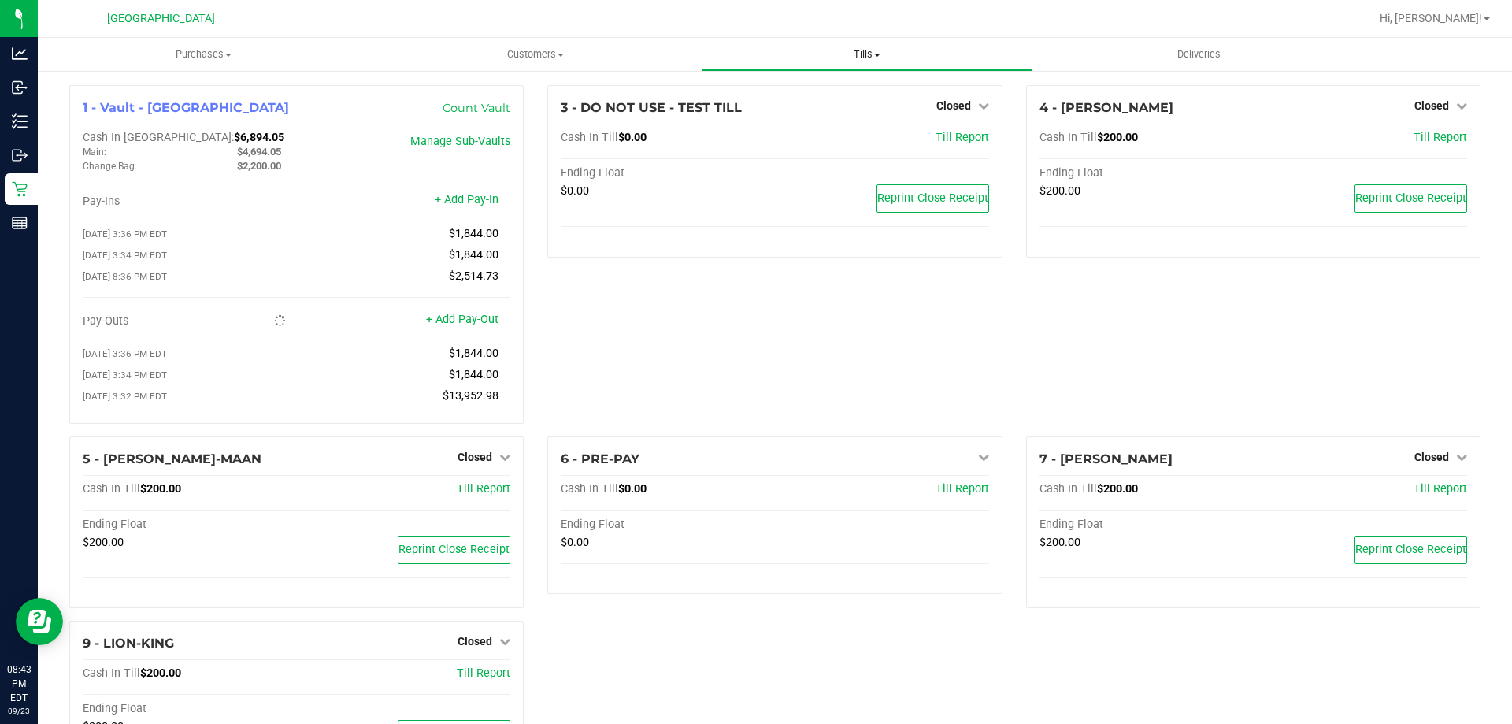
click at [877, 54] on span at bounding box center [877, 55] width 6 height 3
click at [807, 110] on span "Reconcile e-payments" at bounding box center [779, 113] width 157 height 13
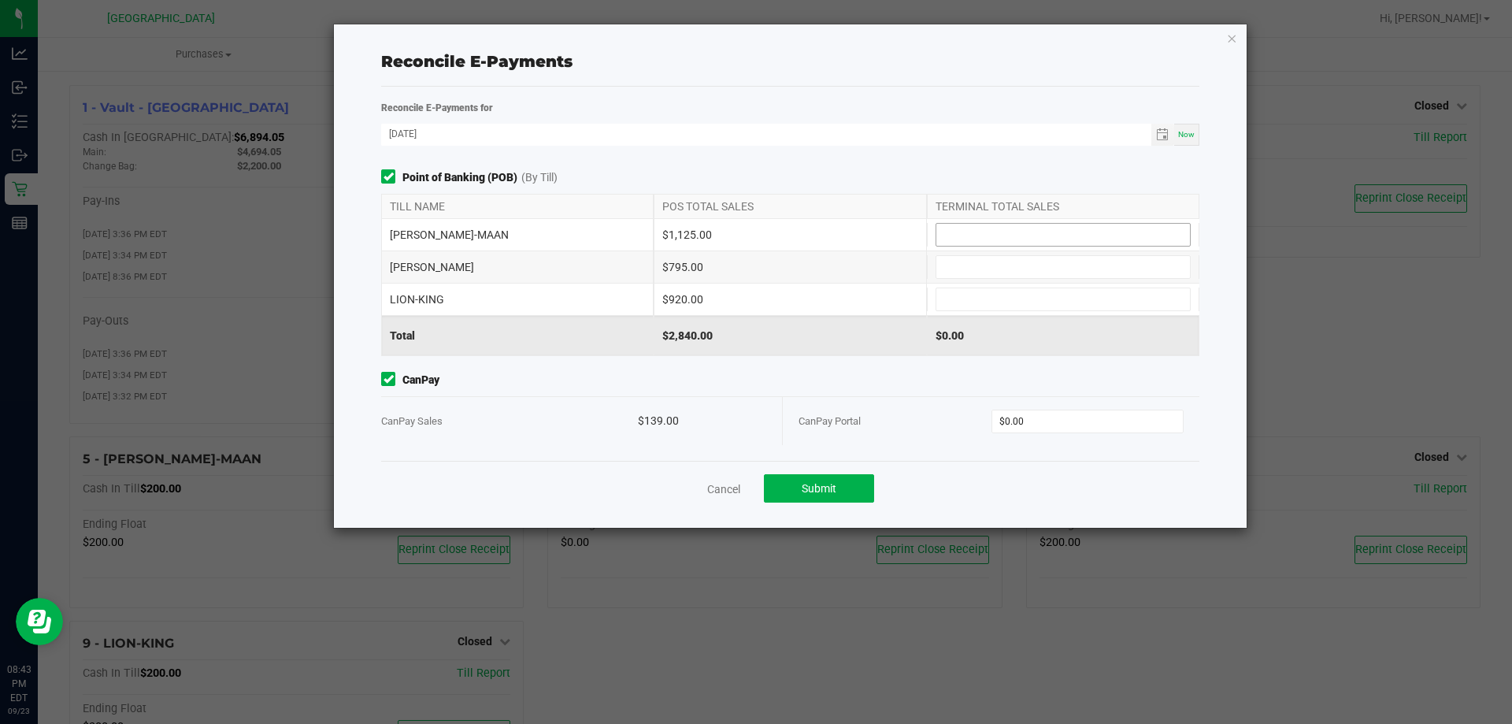
click at [973, 232] on input at bounding box center [1064, 235] width 254 height 22
type input "$1,125.00"
click at [963, 267] on input at bounding box center [1064, 267] width 254 height 22
type input "$795.00"
click at [967, 297] on input at bounding box center [1064, 299] width 254 height 22
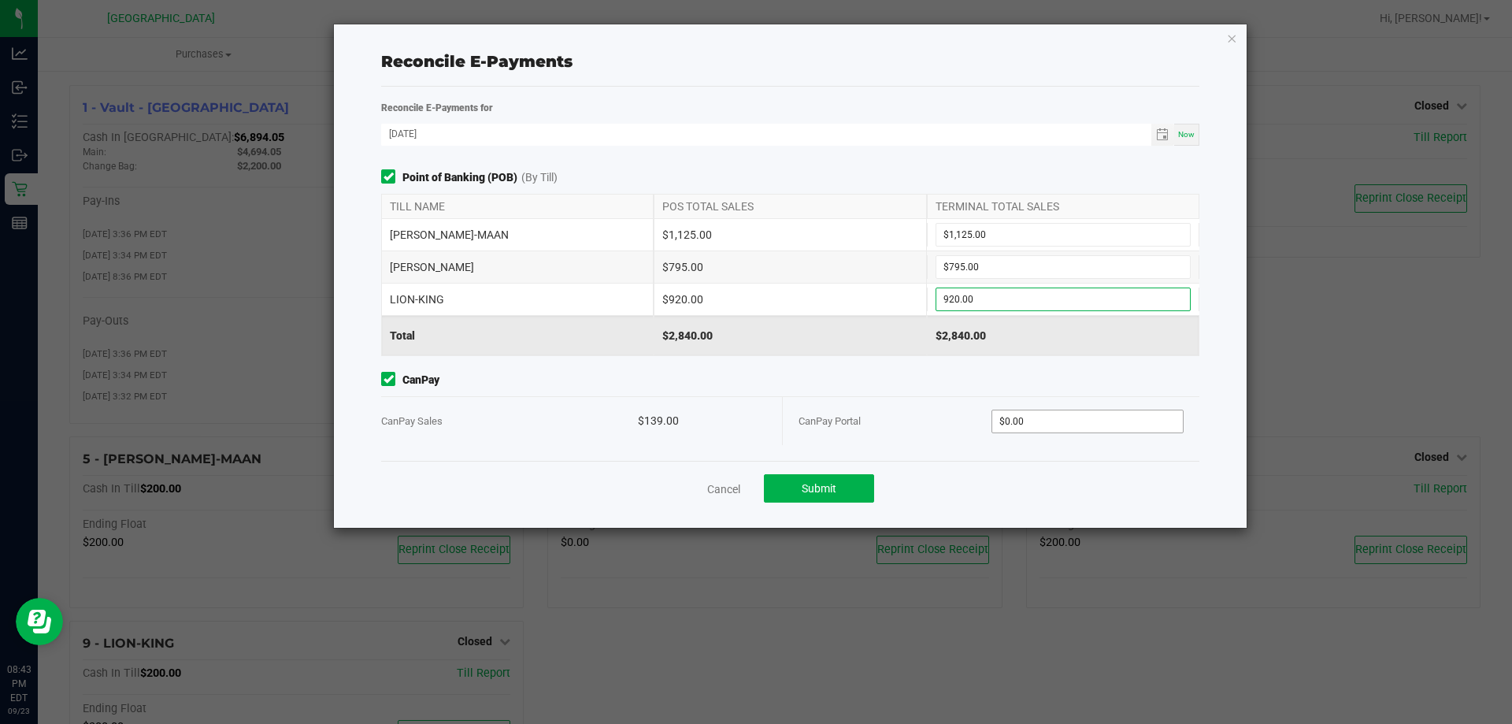
type input "$920.00"
click at [1061, 424] on input "0" at bounding box center [1087, 421] width 191 height 22
type input "$139.00"
click at [829, 484] on span "Submit" at bounding box center [819, 488] width 35 height 13
